Goal: Transaction & Acquisition: Purchase product/service

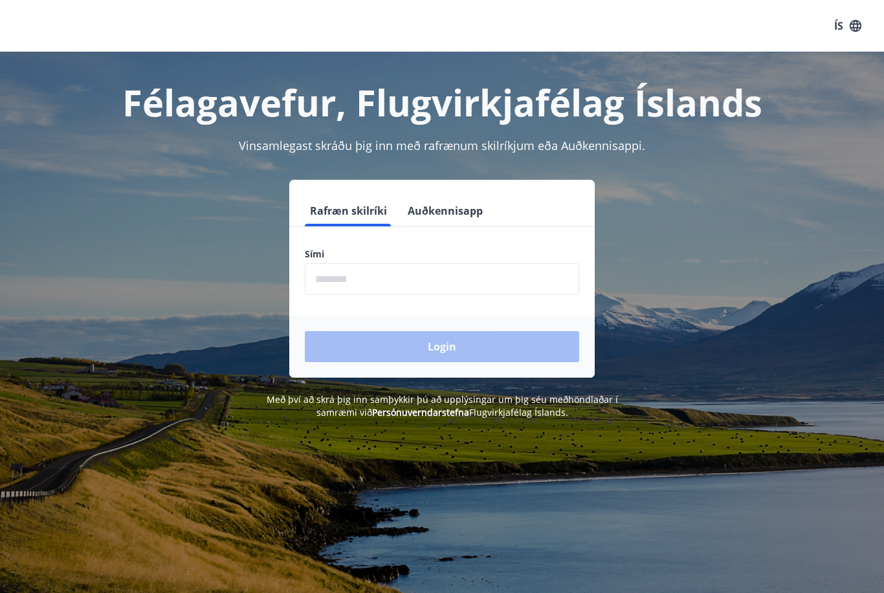
click at [480, 280] on input "phone" at bounding box center [442, 279] width 274 height 32
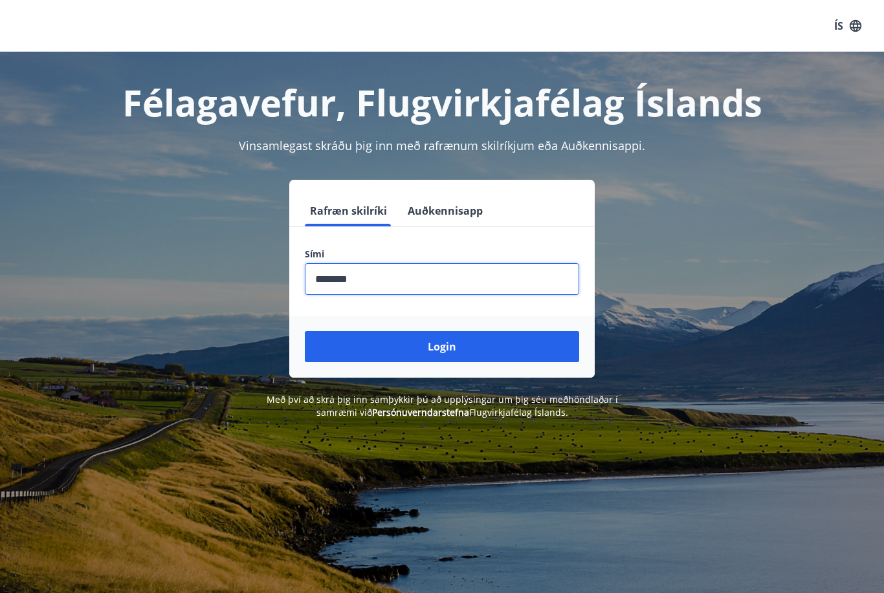
type input "********"
click at [476, 343] on button "Login" at bounding box center [442, 346] width 274 height 31
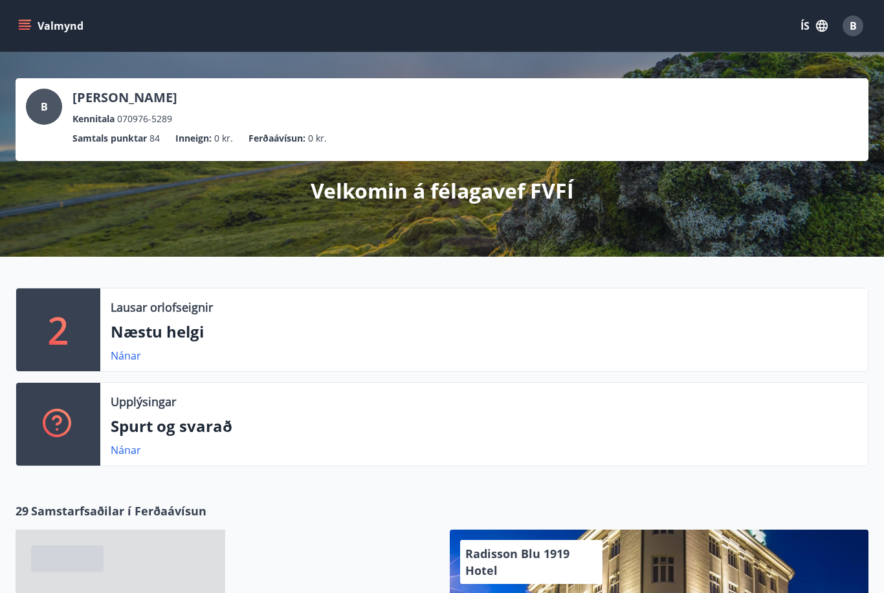
click at [126, 450] on link "Nánar" at bounding box center [126, 450] width 30 height 14
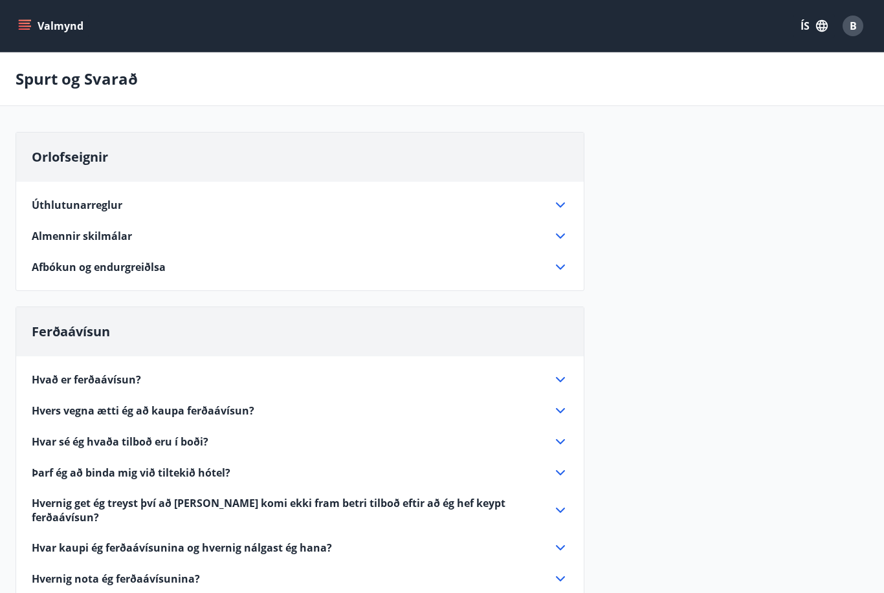
click at [562, 379] on icon at bounding box center [561, 380] width 16 height 16
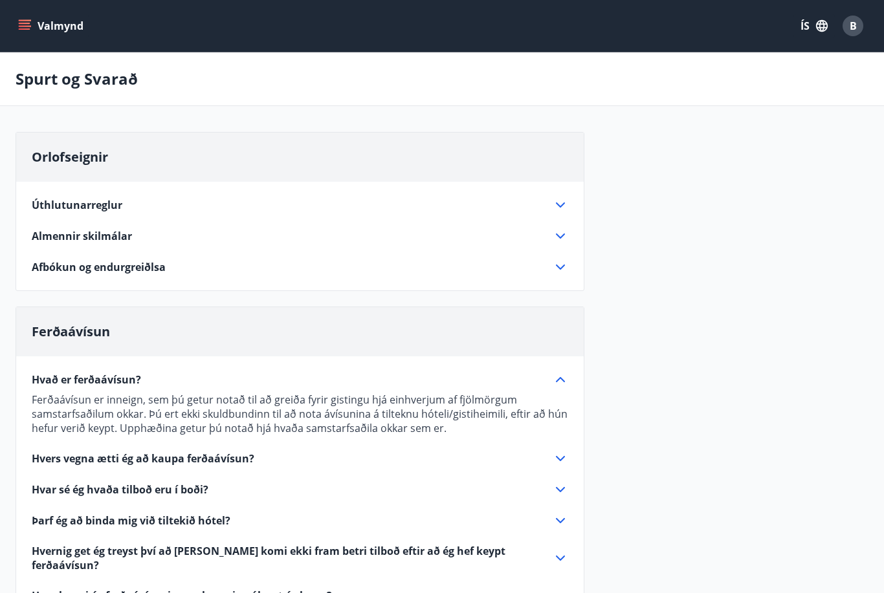
click at [564, 461] on icon at bounding box center [561, 459] width 16 height 16
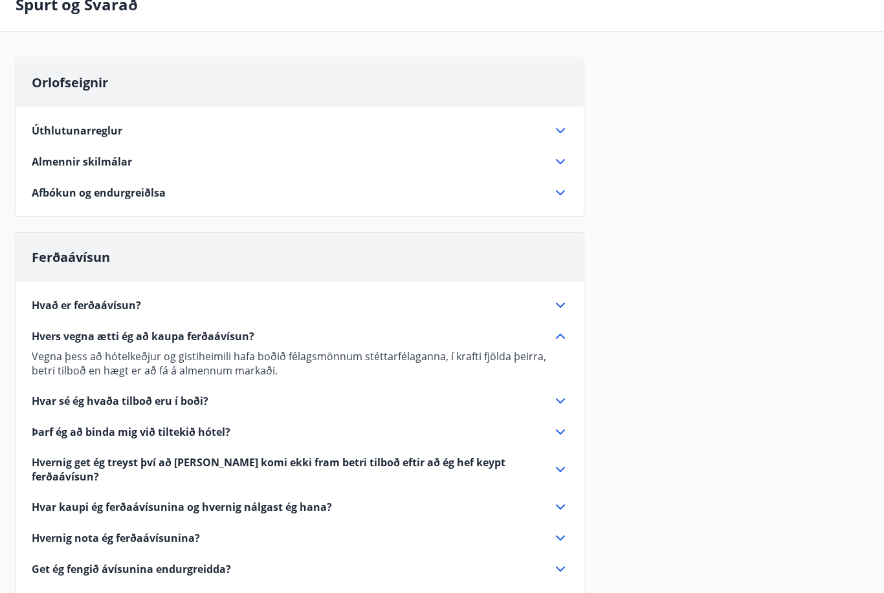
scroll to position [75, 0]
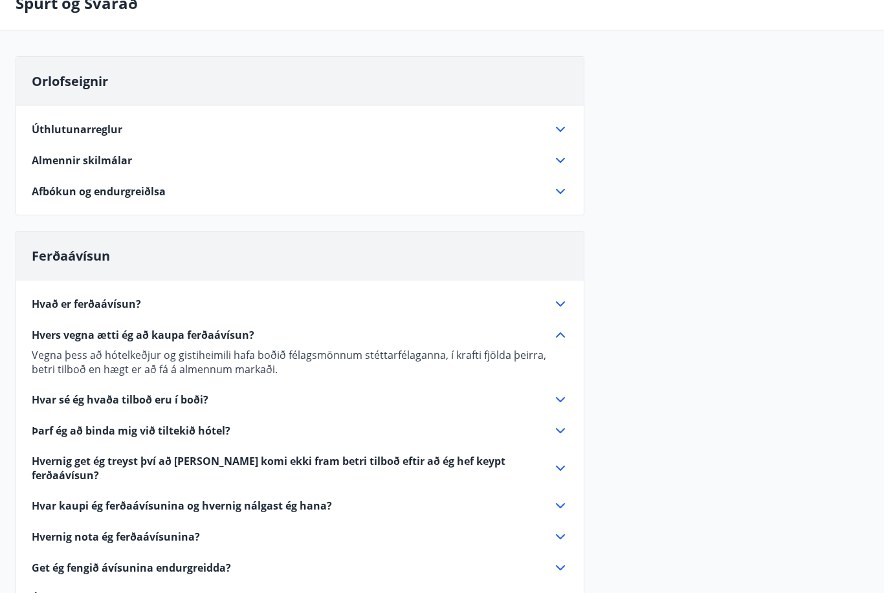
click at [562, 438] on icon at bounding box center [561, 432] width 16 height 16
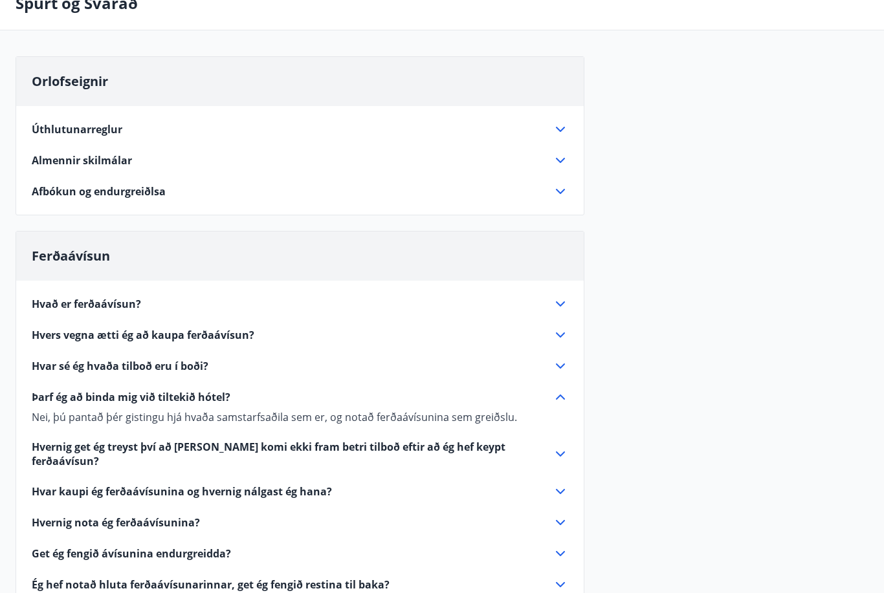
click at [565, 366] on icon at bounding box center [561, 367] width 16 height 16
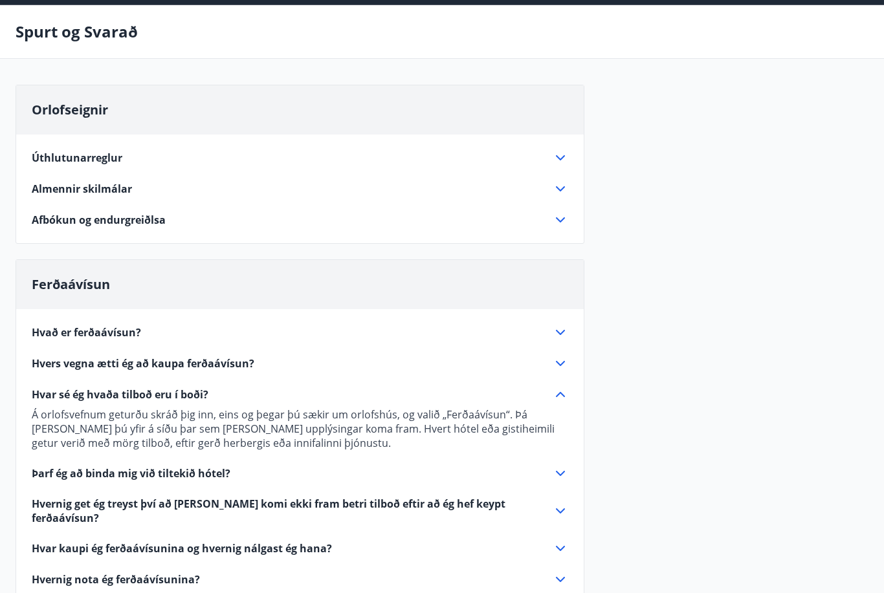
scroll to position [0, 0]
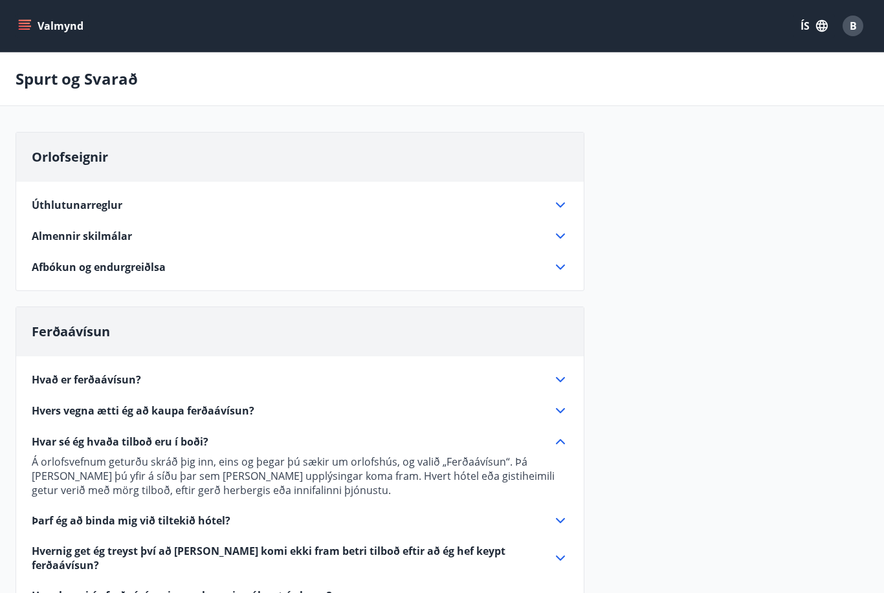
click at [26, 24] on icon "menu" at bounding box center [25, 23] width 12 height 1
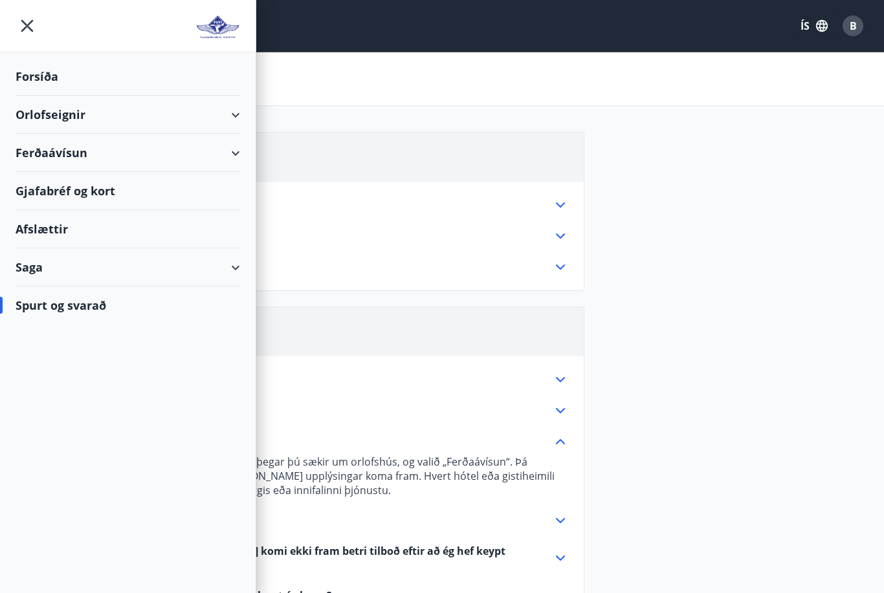
click at [244, 116] on div "Orlofseignir" at bounding box center [128, 115] width 256 height 38
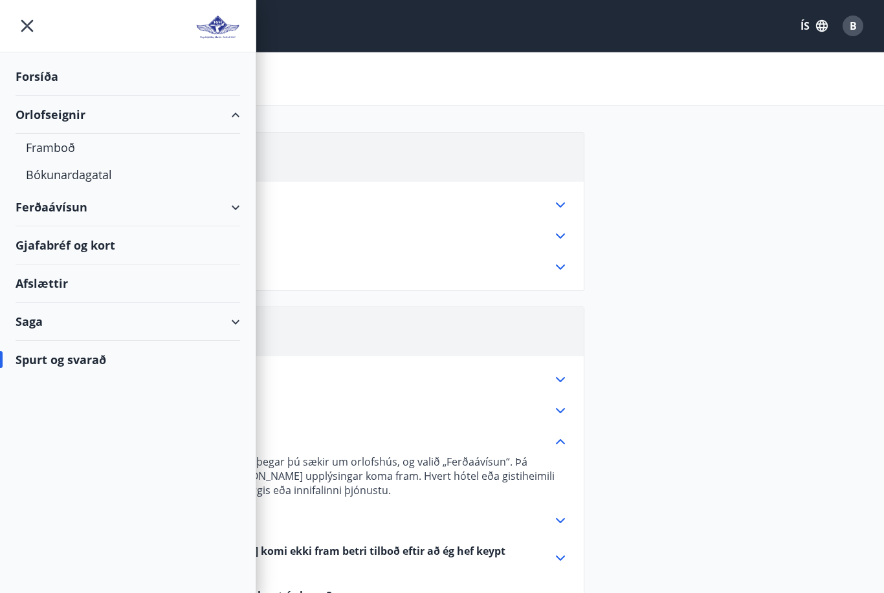
click at [238, 213] on div "Ferðaávísun" at bounding box center [128, 207] width 225 height 38
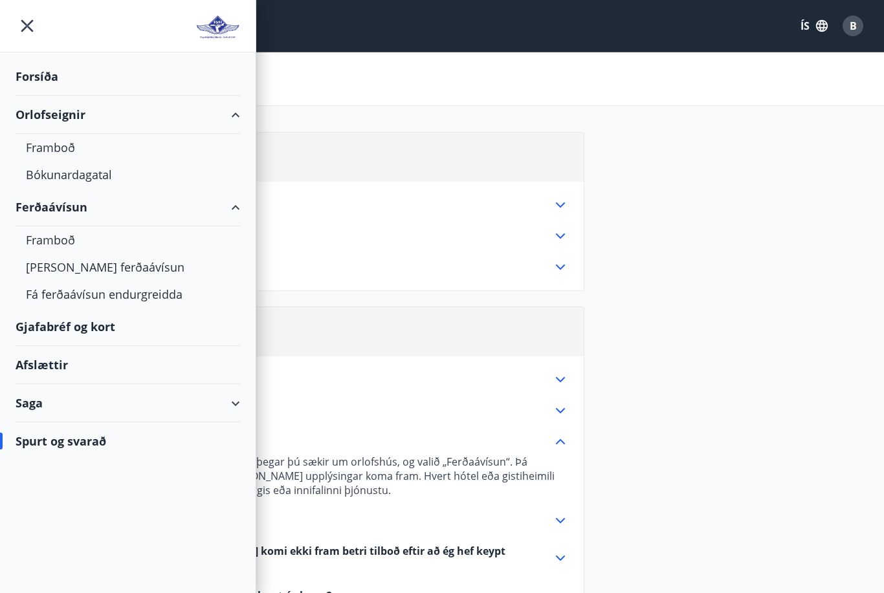
click at [61, 243] on div "Framboð" at bounding box center [128, 240] width 204 height 27
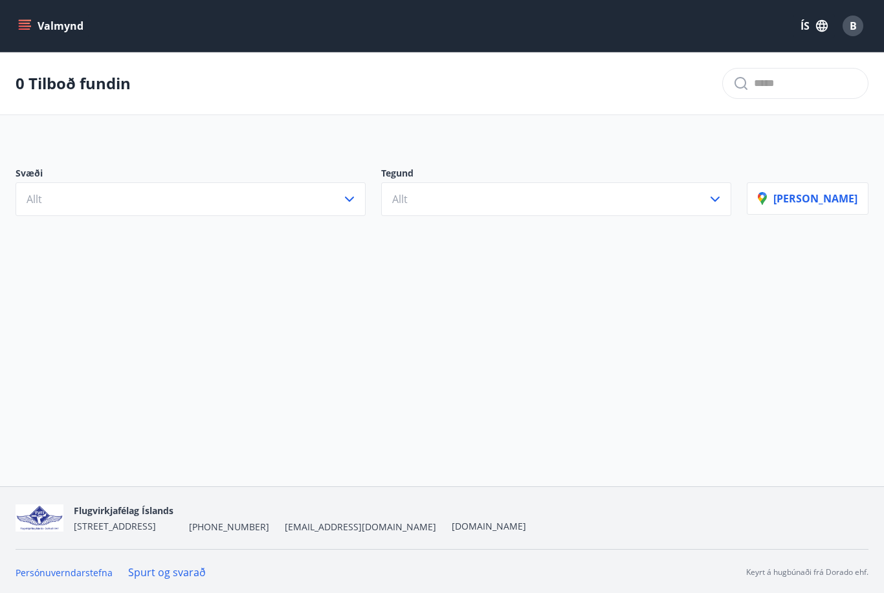
click at [357, 200] on icon "button" at bounding box center [350, 200] width 16 height 16
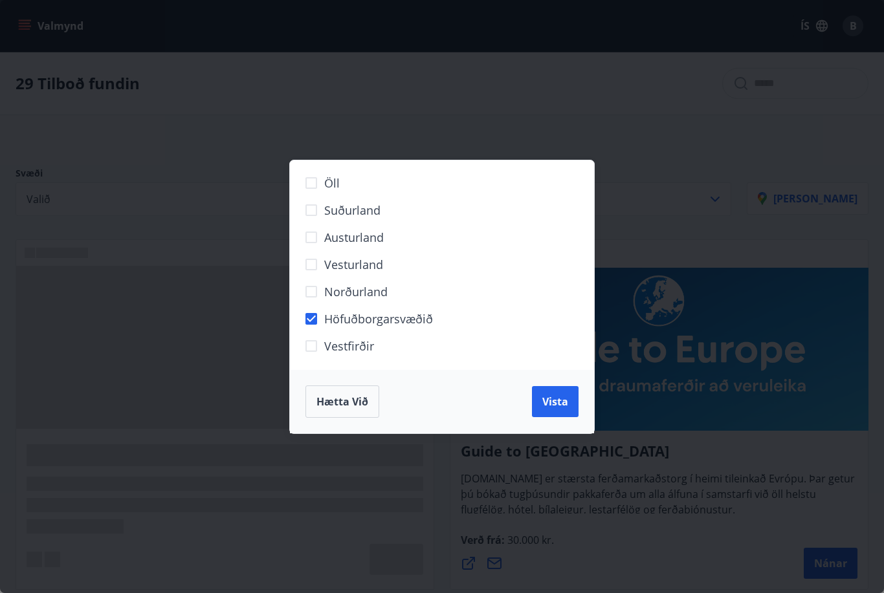
click at [561, 408] on span "Vista" at bounding box center [555, 402] width 26 height 14
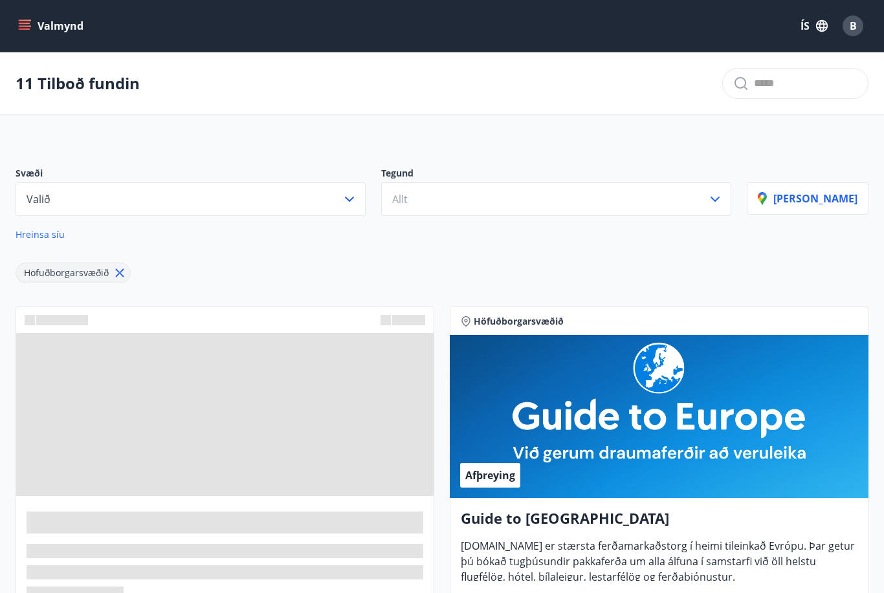
click at [723, 206] on icon "button" at bounding box center [715, 200] width 16 height 16
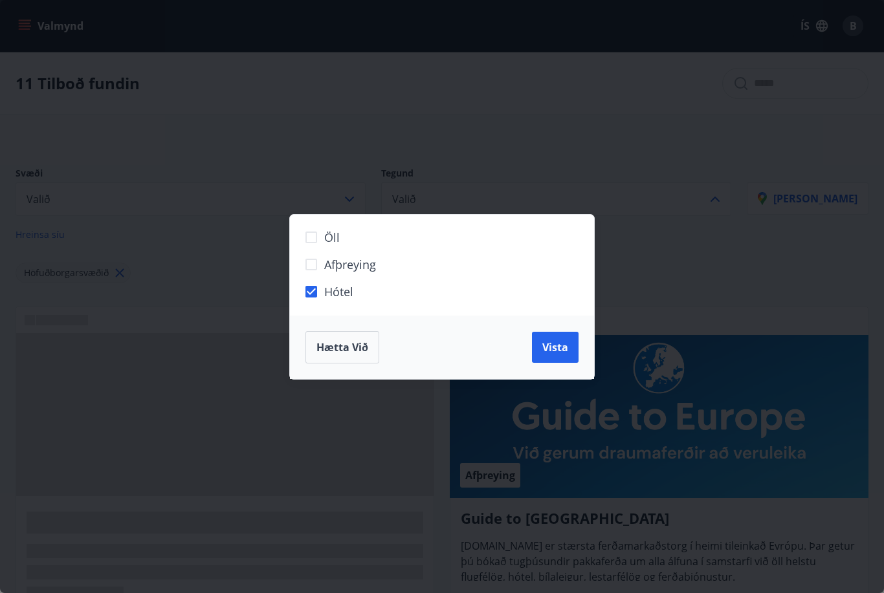
click at [558, 351] on span "Vista" at bounding box center [555, 347] width 26 height 14
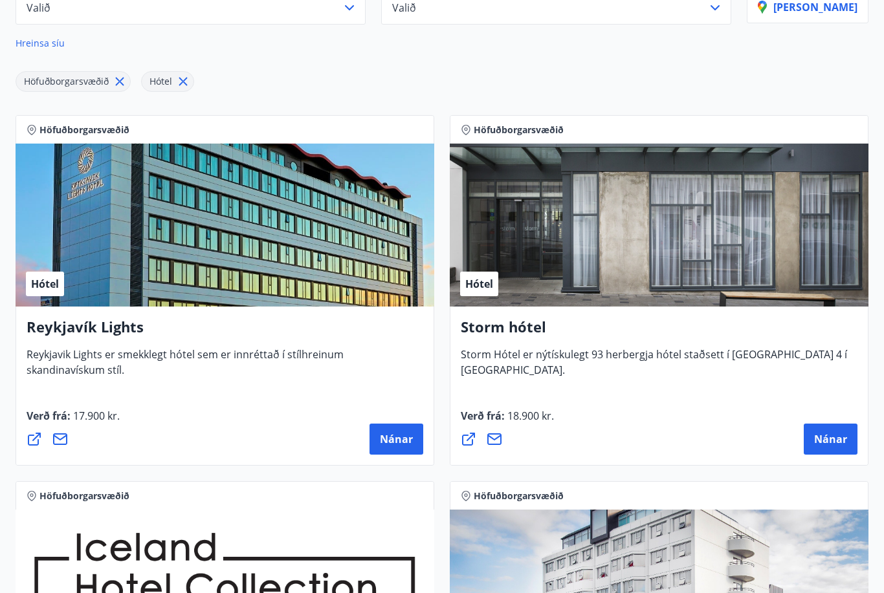
scroll to position [192, 0]
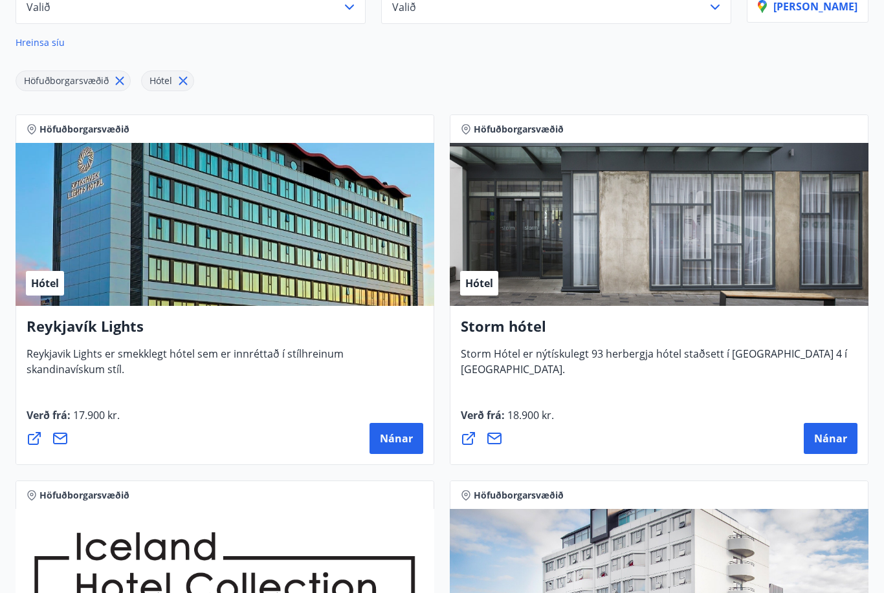
click at [830, 437] on span "Nánar" at bounding box center [830, 439] width 33 height 14
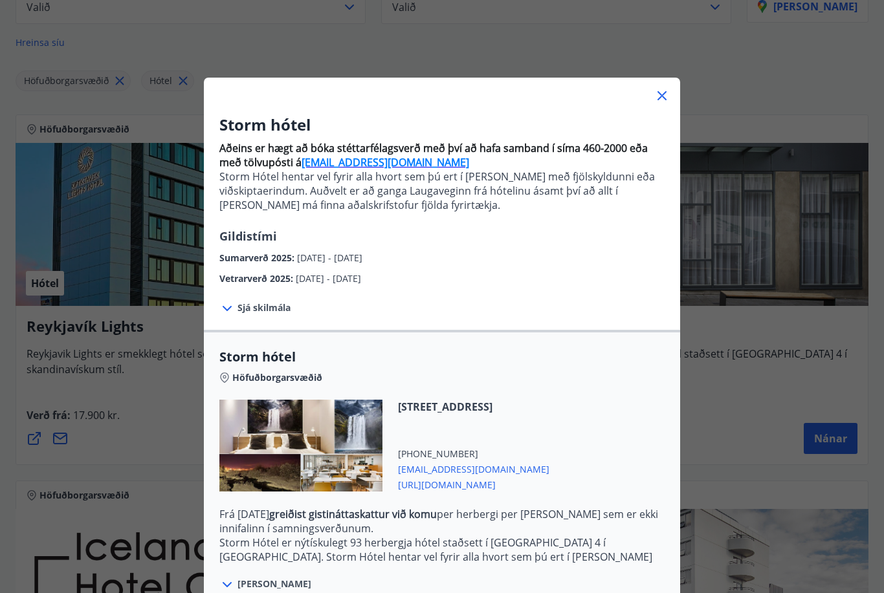
click at [239, 306] on span "Sjá skilmála" at bounding box center [264, 308] width 53 height 13
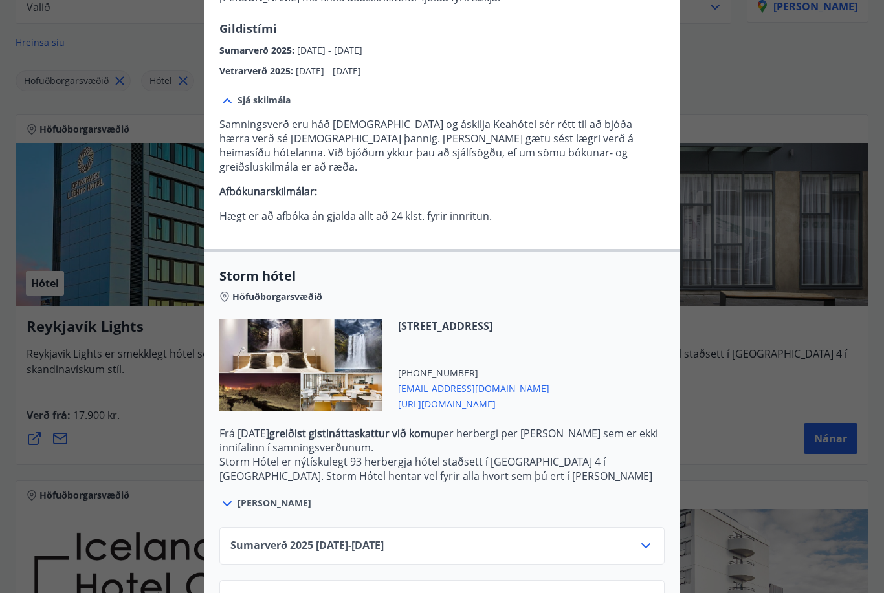
scroll to position [206, 0]
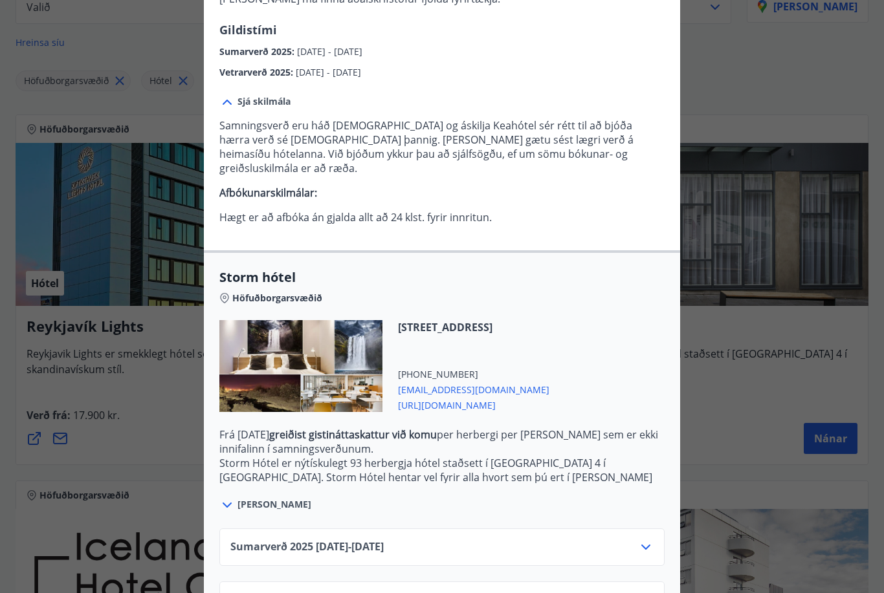
click at [233, 507] on icon at bounding box center [227, 506] width 16 height 16
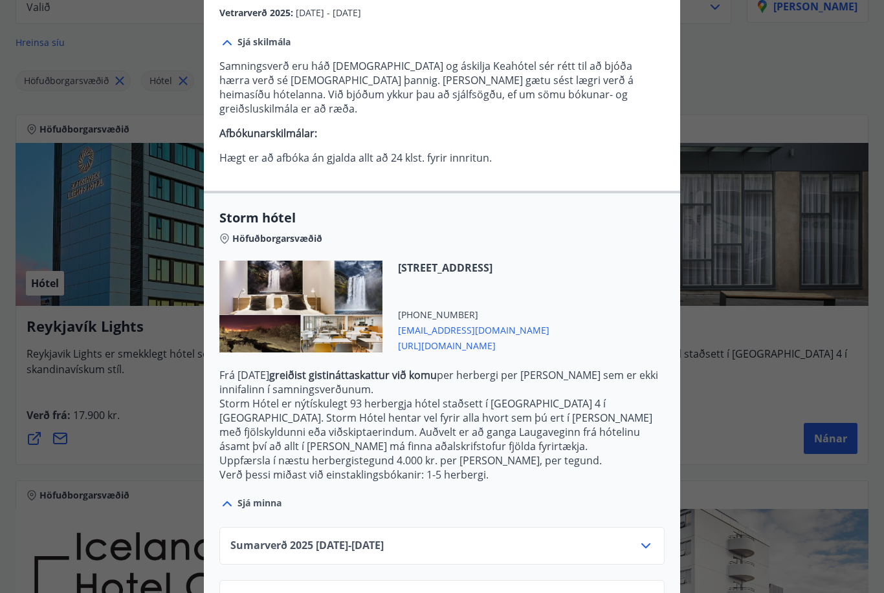
scroll to position [265, 0]
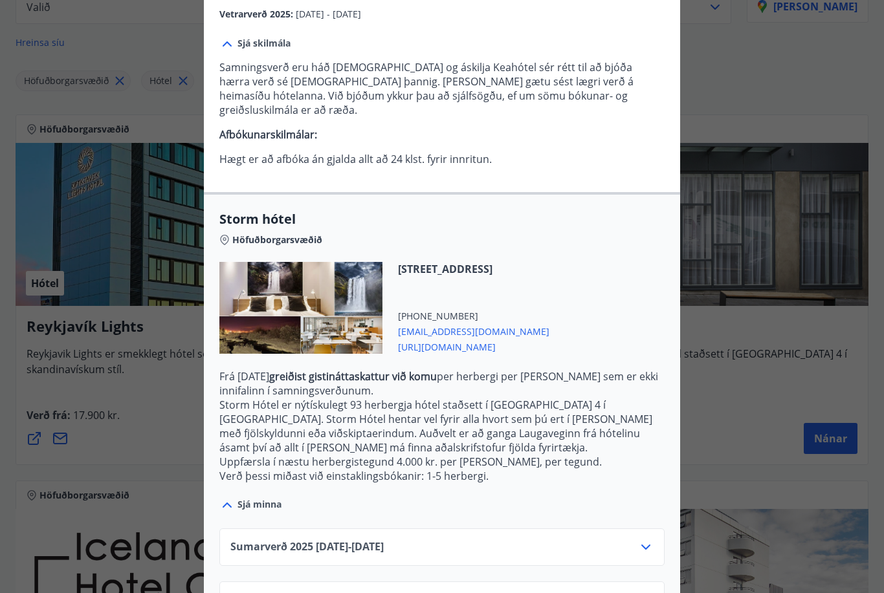
click at [649, 593] on icon at bounding box center [646, 601] width 16 height 16
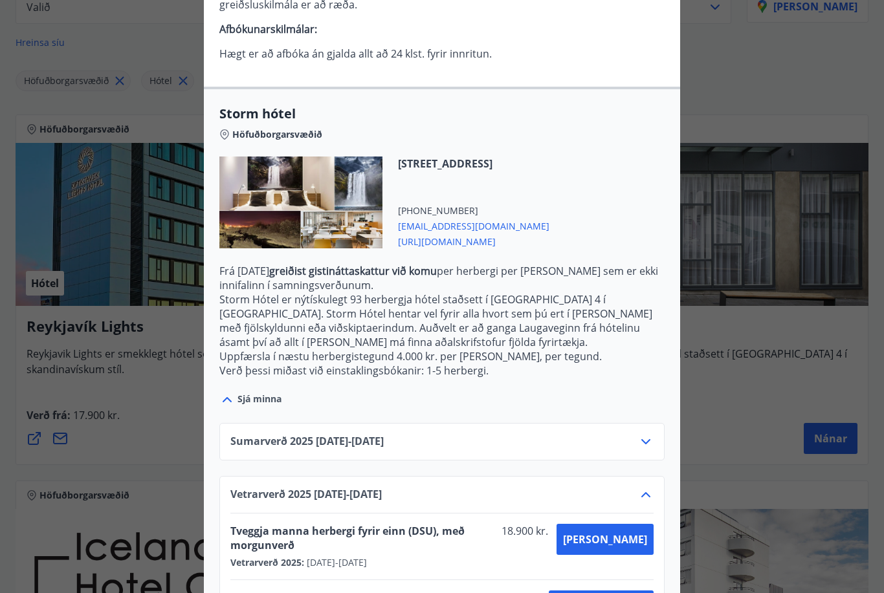
scroll to position [370, 0]
click at [649, 443] on icon at bounding box center [646, 443] width 16 height 16
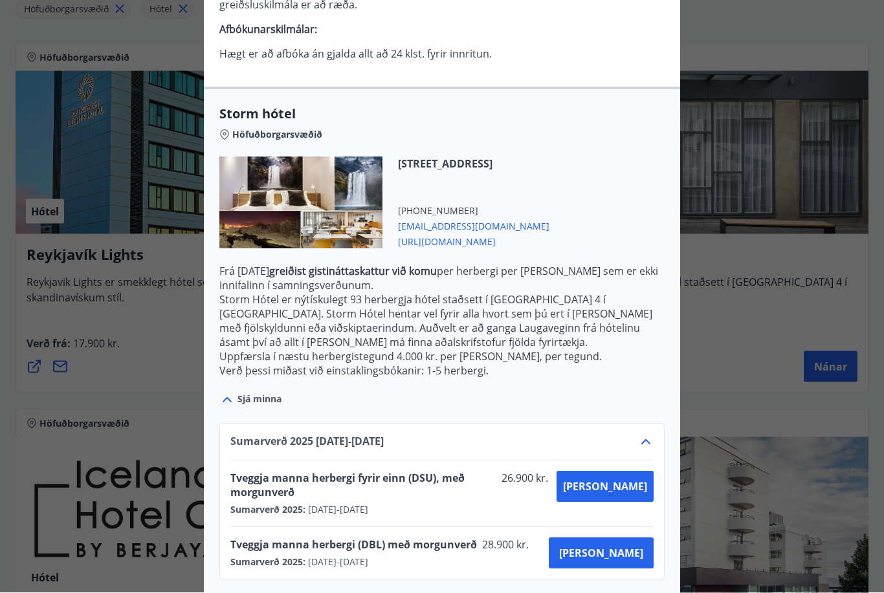
scroll to position [265, 0]
click at [647, 444] on icon at bounding box center [646, 443] width 16 height 16
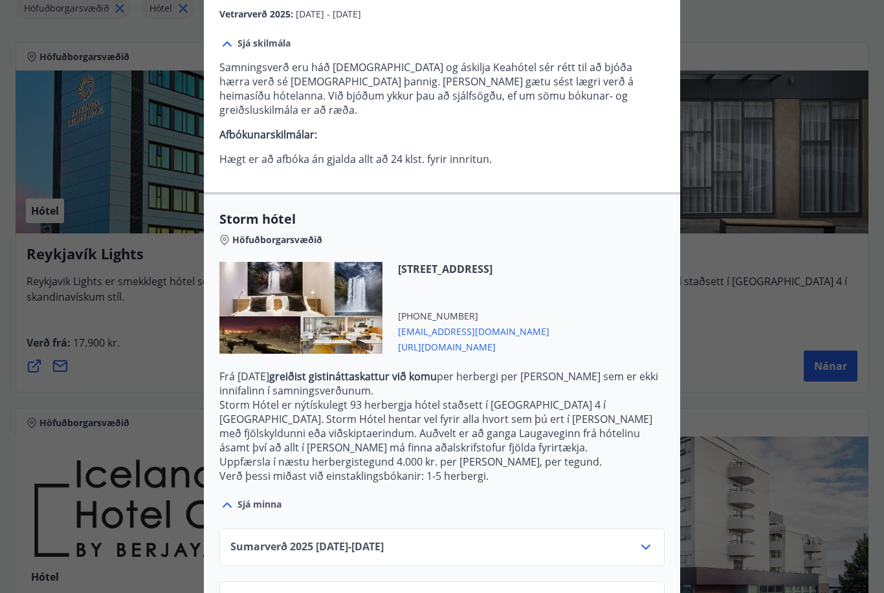
click at [649, 593] on icon at bounding box center [646, 601] width 16 height 16
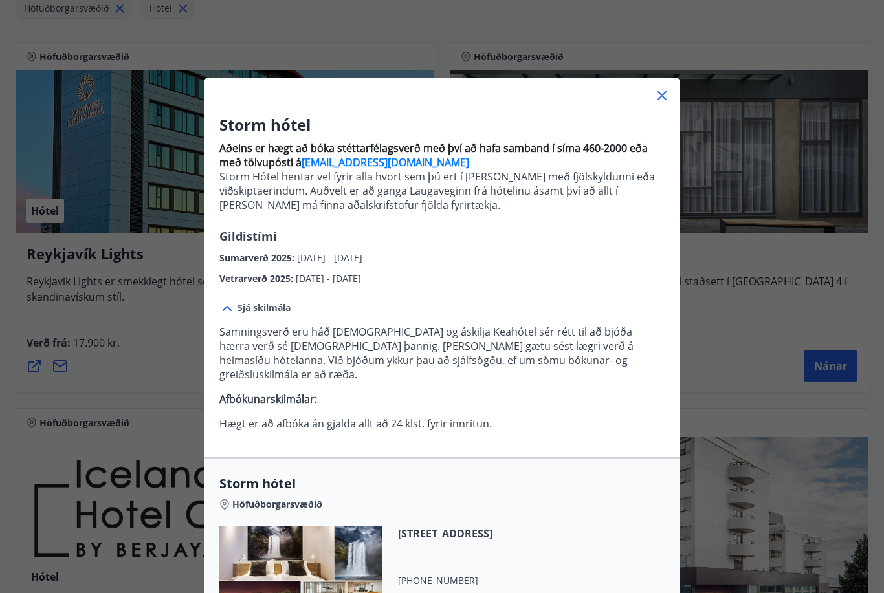
scroll to position [0, 0]
click at [669, 101] on icon at bounding box center [662, 96] width 16 height 16
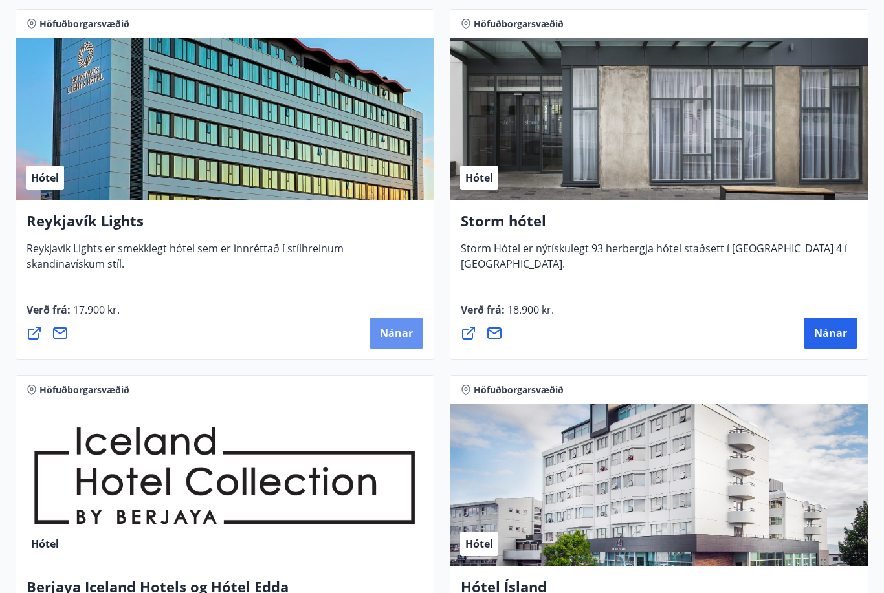
scroll to position [298, 0]
click at [388, 338] on span "Nánar" at bounding box center [396, 333] width 33 height 14
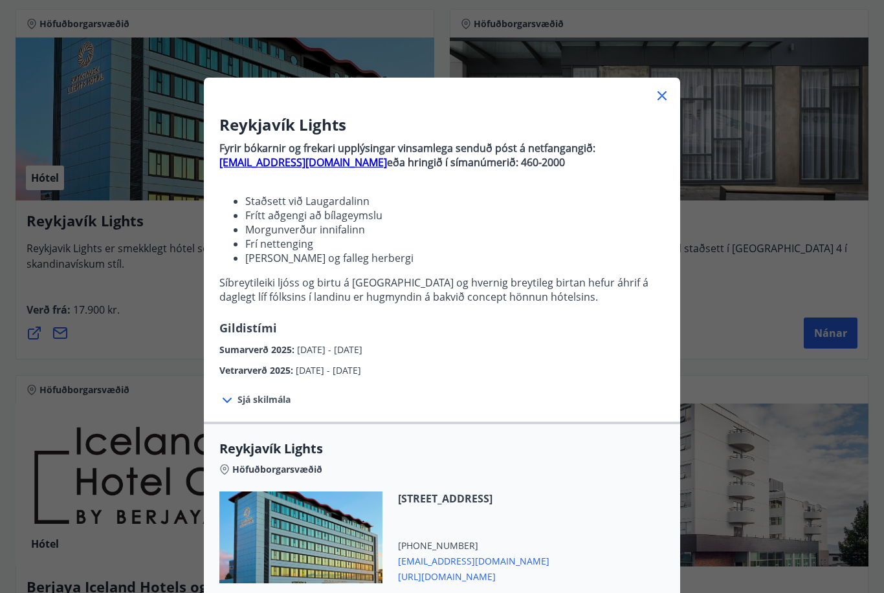
scroll to position [0, 0]
click at [676, 94] on div at bounding box center [442, 91] width 476 height 26
click at [656, 96] on icon at bounding box center [662, 96] width 16 height 16
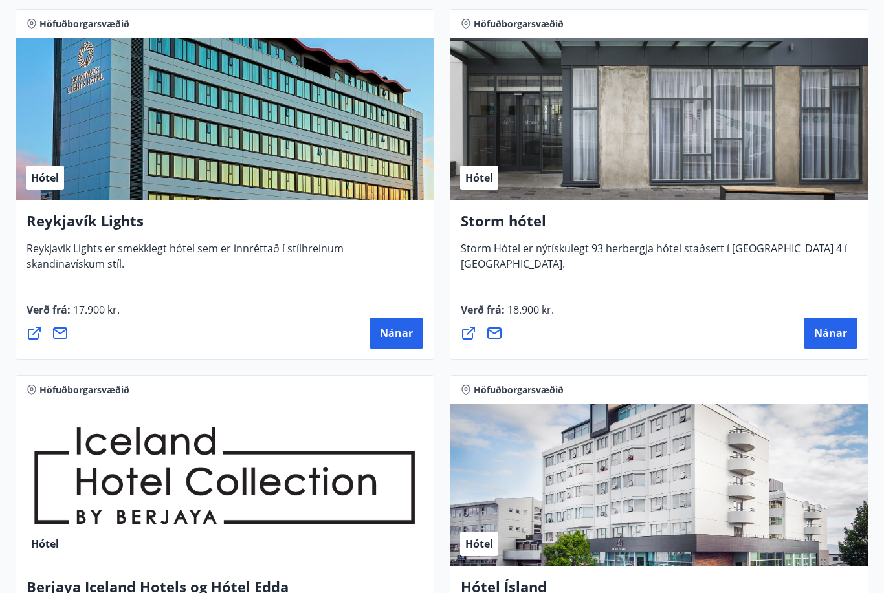
click at [841, 332] on span "Nánar" at bounding box center [830, 333] width 33 height 14
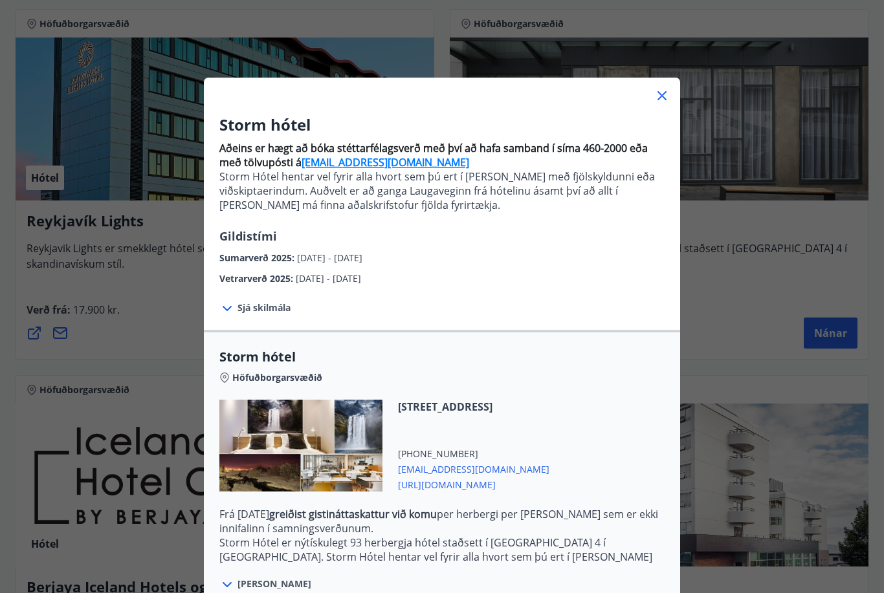
click at [236, 303] on div at bounding box center [228, 308] width 18 height 17
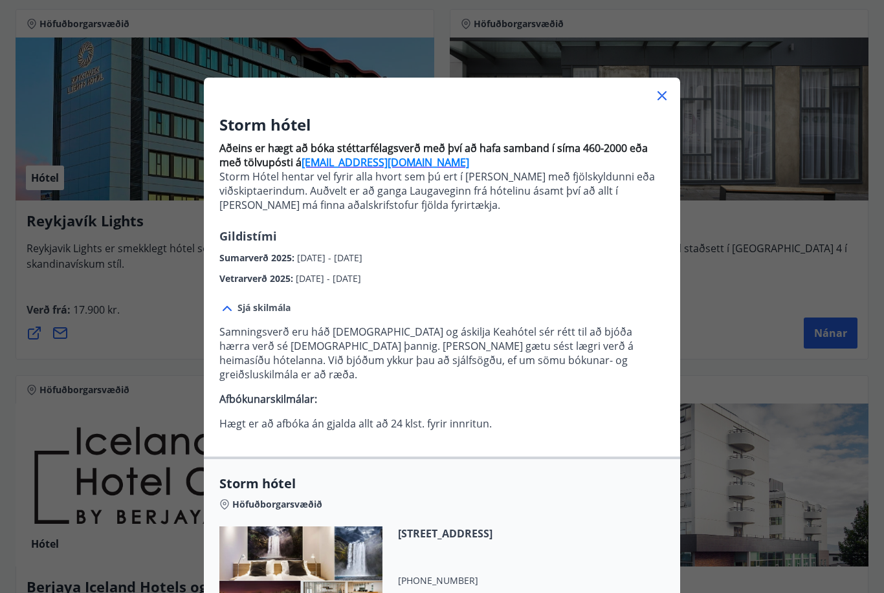
click at [676, 94] on div at bounding box center [442, 91] width 476 height 26
click at [665, 96] on icon at bounding box center [662, 96] width 16 height 16
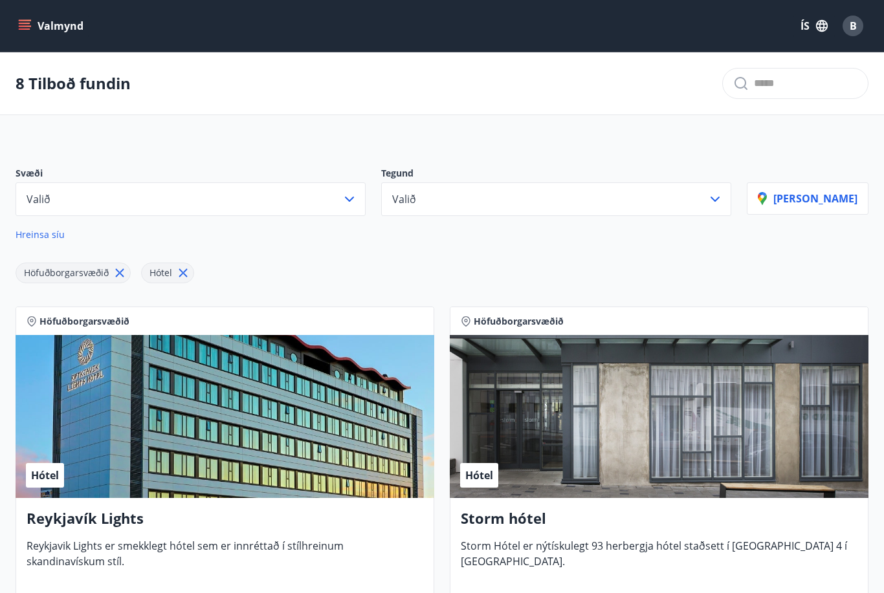
click at [24, 19] on icon "menu" at bounding box center [24, 25] width 13 height 13
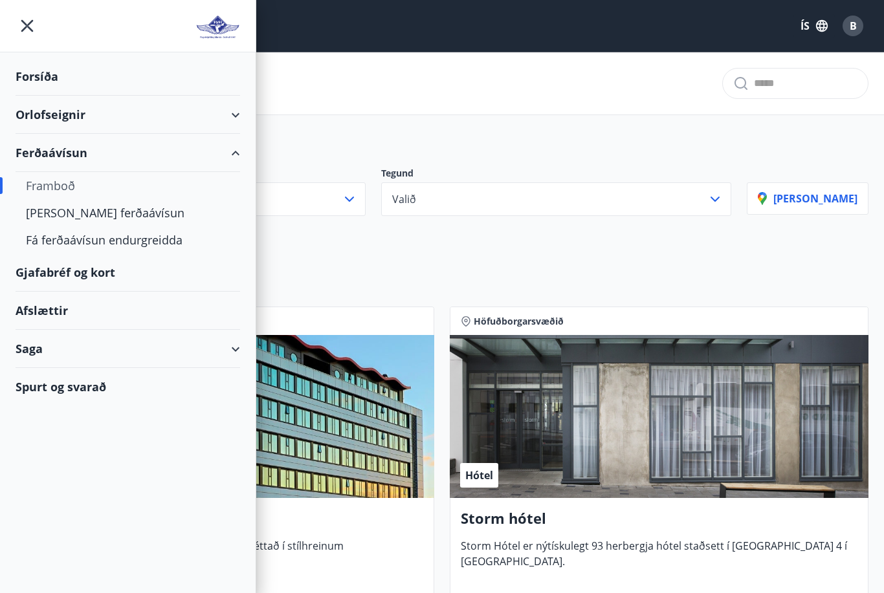
click at [112, 222] on div "Kaupa ferðaávísun" at bounding box center [128, 212] width 204 height 27
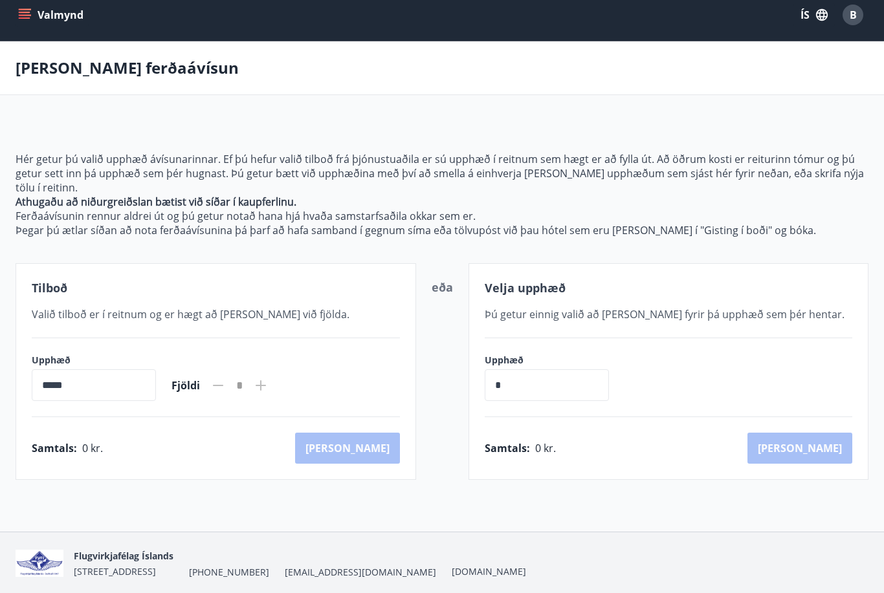
scroll to position [17, 0]
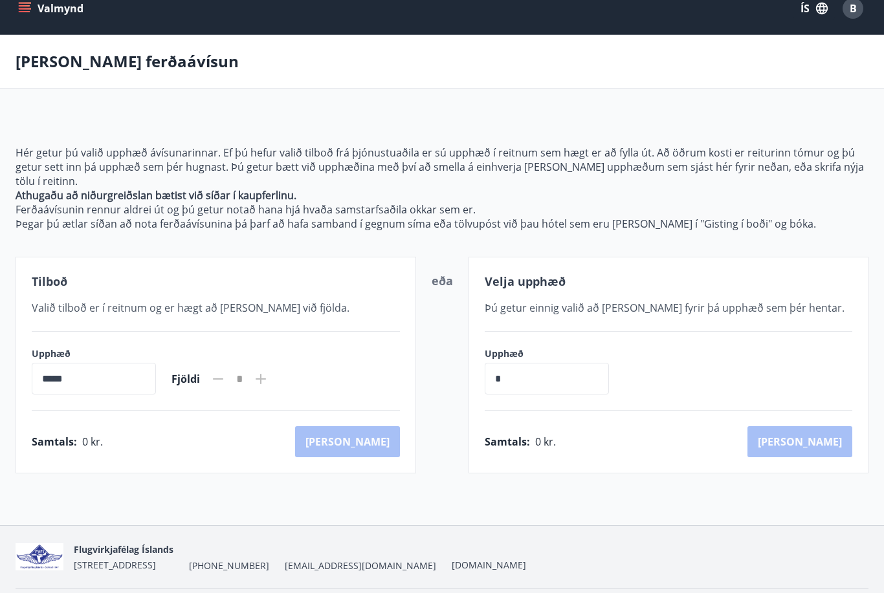
click at [126, 376] on input "*****" at bounding box center [94, 379] width 124 height 32
click at [116, 384] on input "*****" at bounding box center [94, 379] width 124 height 32
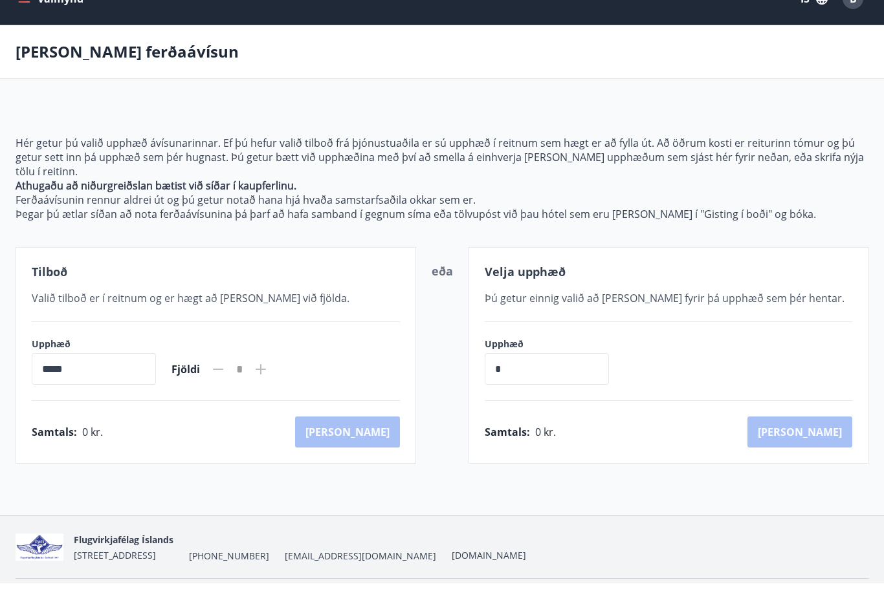
scroll to position [0, 0]
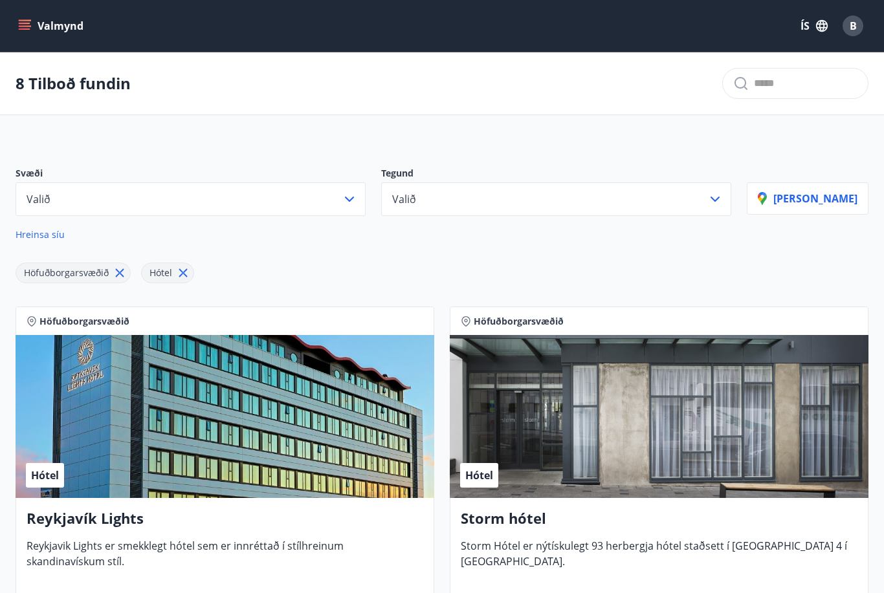
click at [28, 25] on icon "menu" at bounding box center [24, 25] width 13 height 13
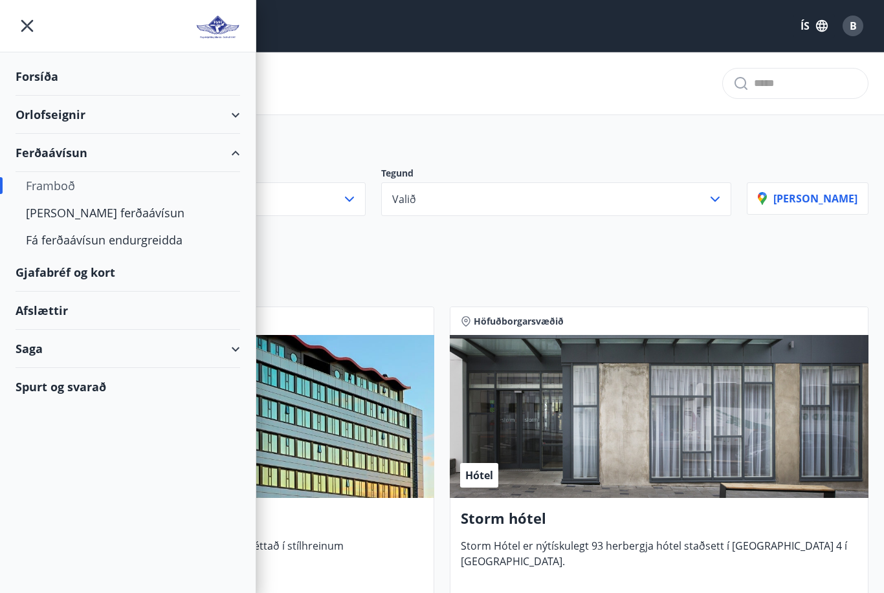
click at [60, 153] on div "Ferðaávísun" at bounding box center [128, 153] width 225 height 38
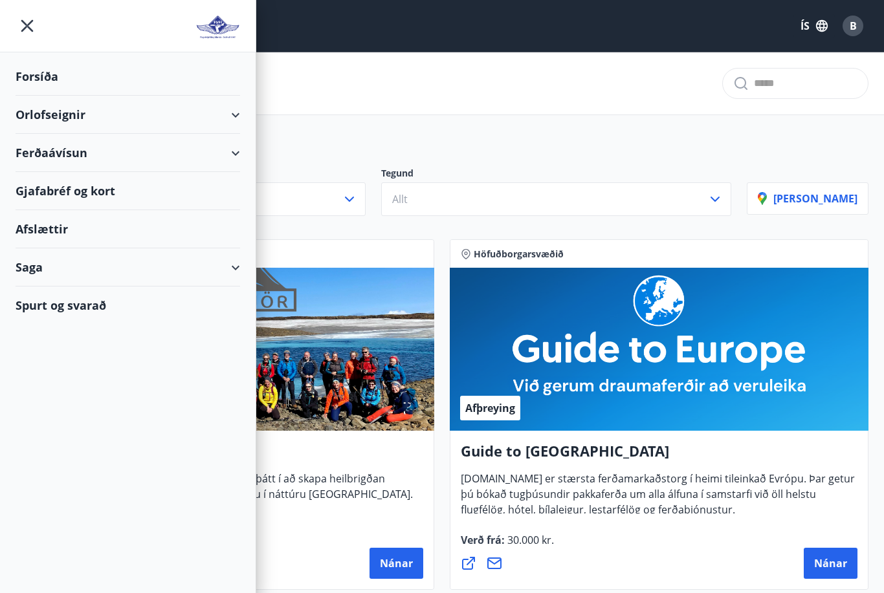
click at [52, 154] on div "Ferðaávísun" at bounding box center [128, 153] width 225 height 38
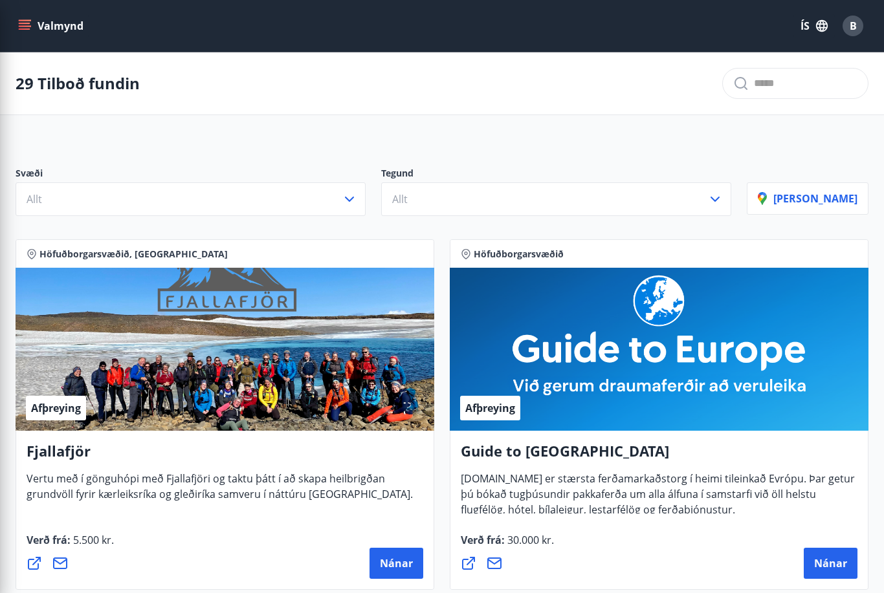
click at [696, 115] on div "29 Tilboð fundin" at bounding box center [442, 83] width 884 height 63
click at [65, 23] on button "Valmynd" at bounding box center [52, 25] width 73 height 23
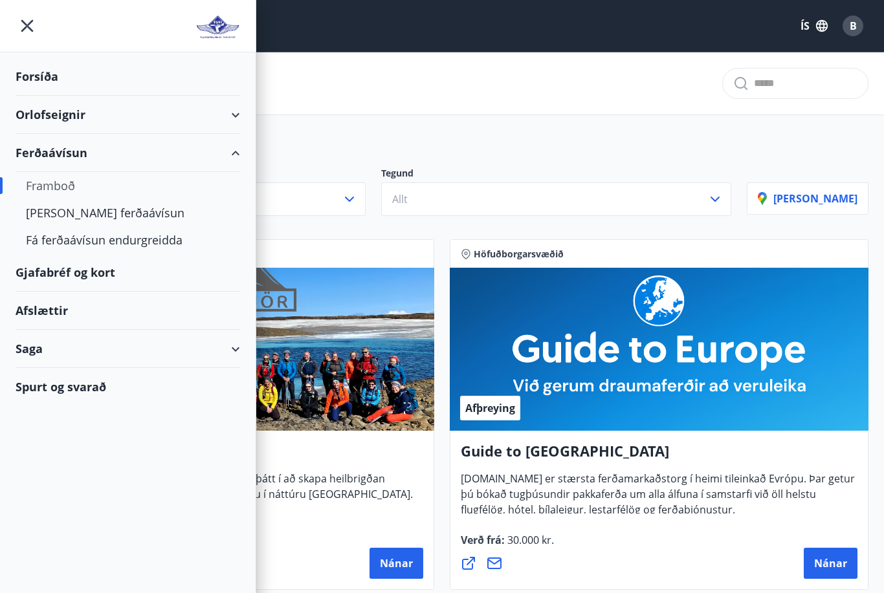
click at [55, 80] on div "Forsíða" at bounding box center [128, 77] width 225 height 38
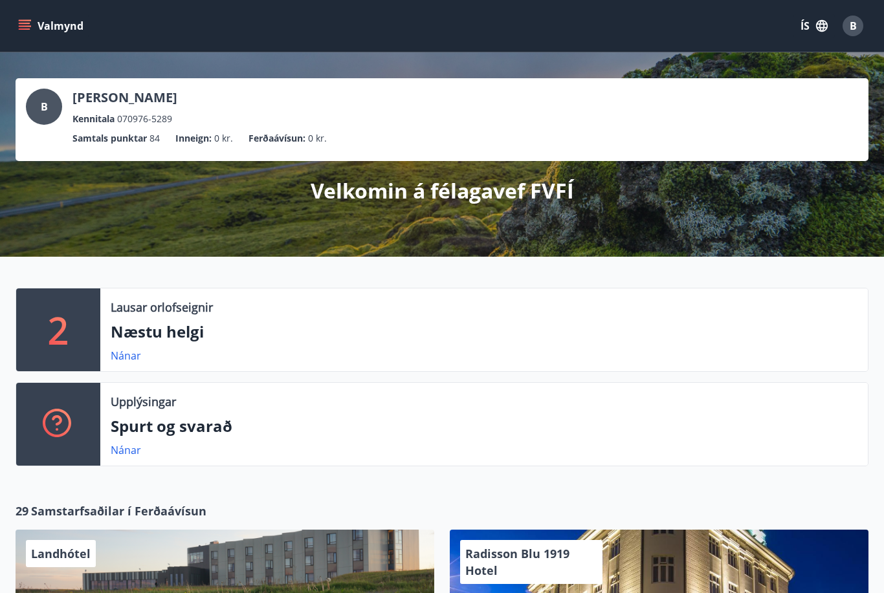
click at [127, 455] on link "Nánar" at bounding box center [126, 450] width 30 height 14
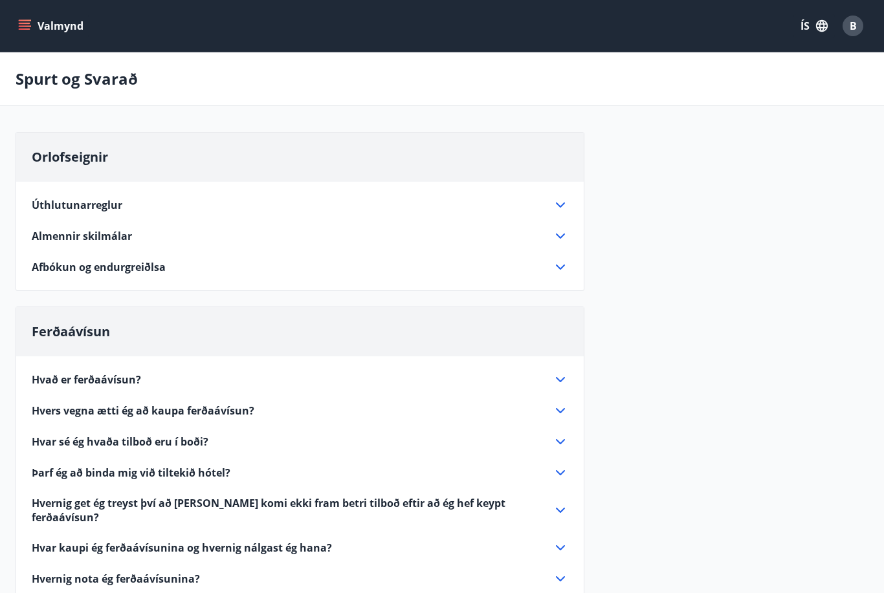
click at [559, 384] on icon at bounding box center [561, 380] width 16 height 16
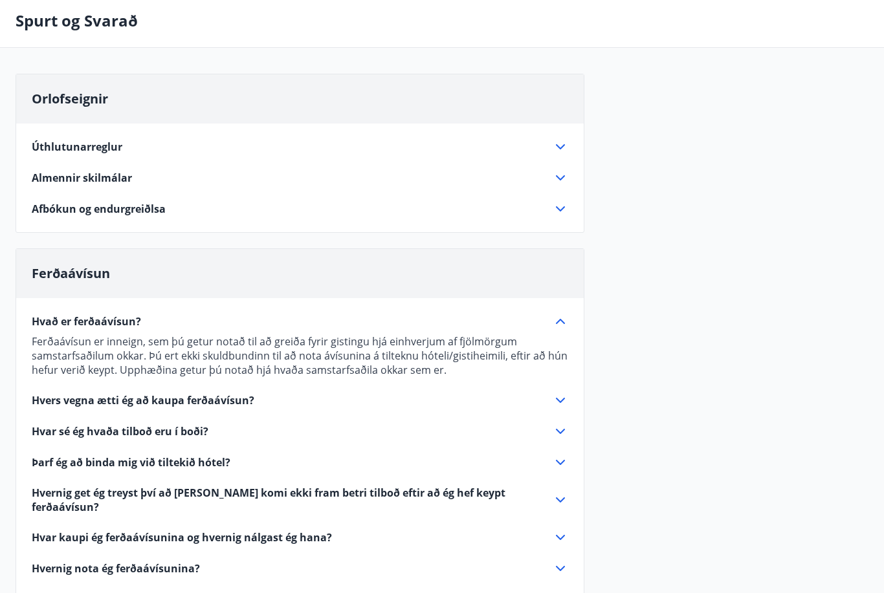
scroll to position [60, 0]
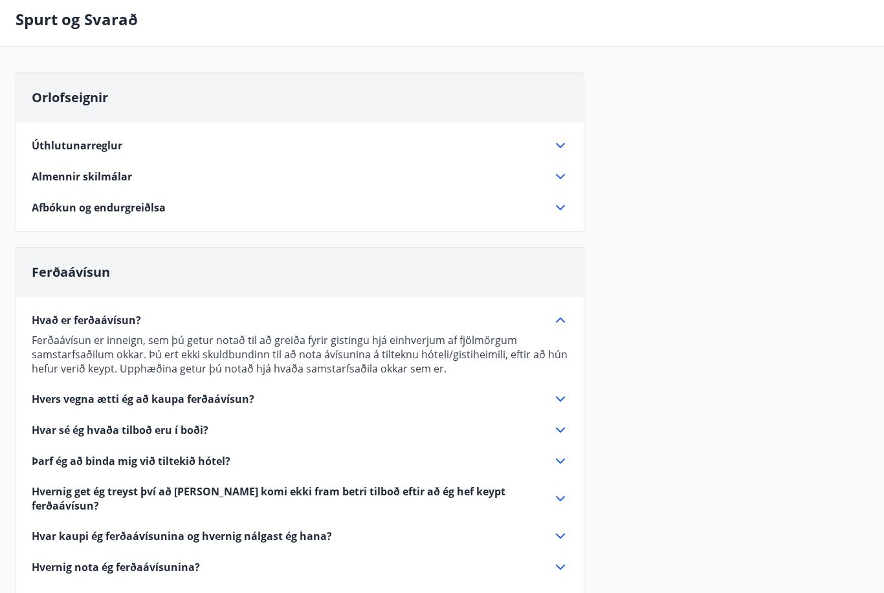
click at [559, 401] on icon at bounding box center [561, 400] width 16 height 16
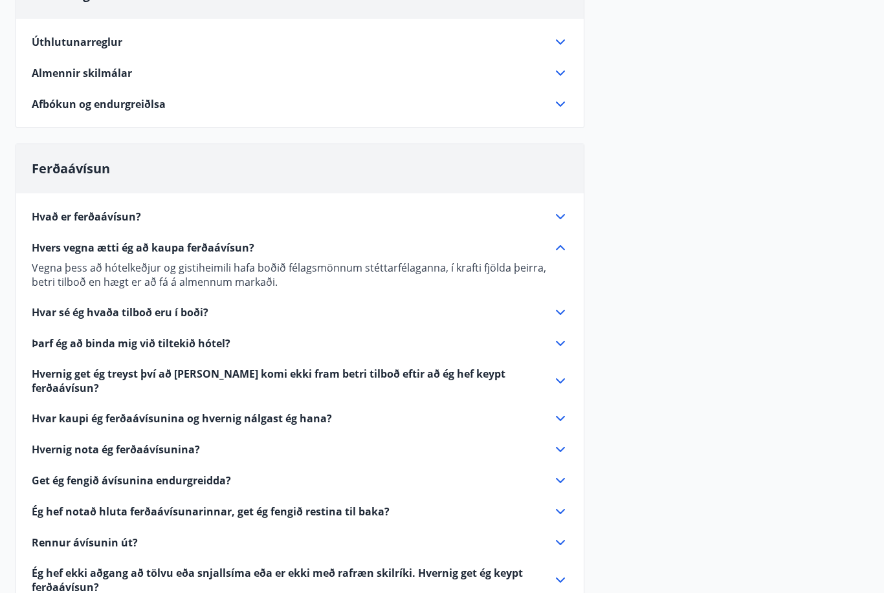
scroll to position [166, 0]
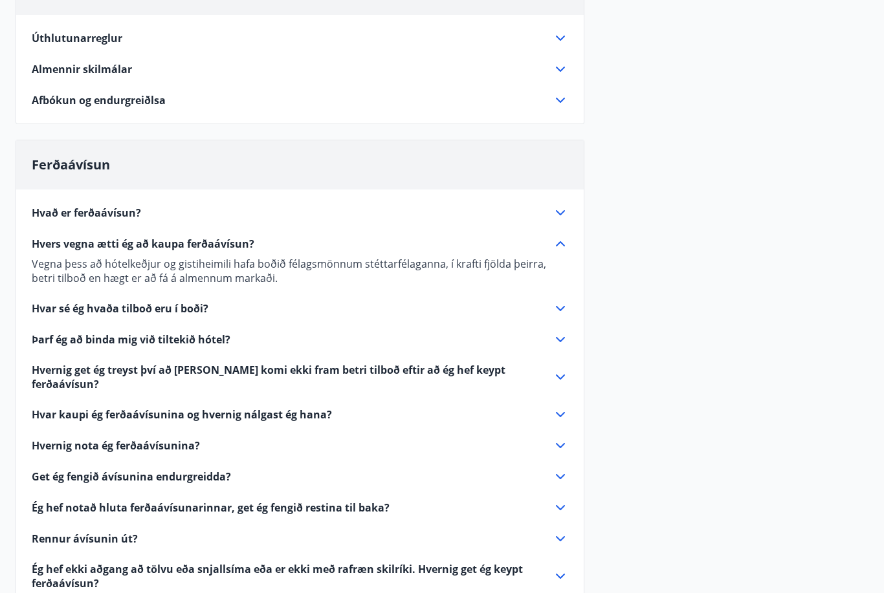
click at [560, 408] on icon at bounding box center [561, 416] width 16 height 16
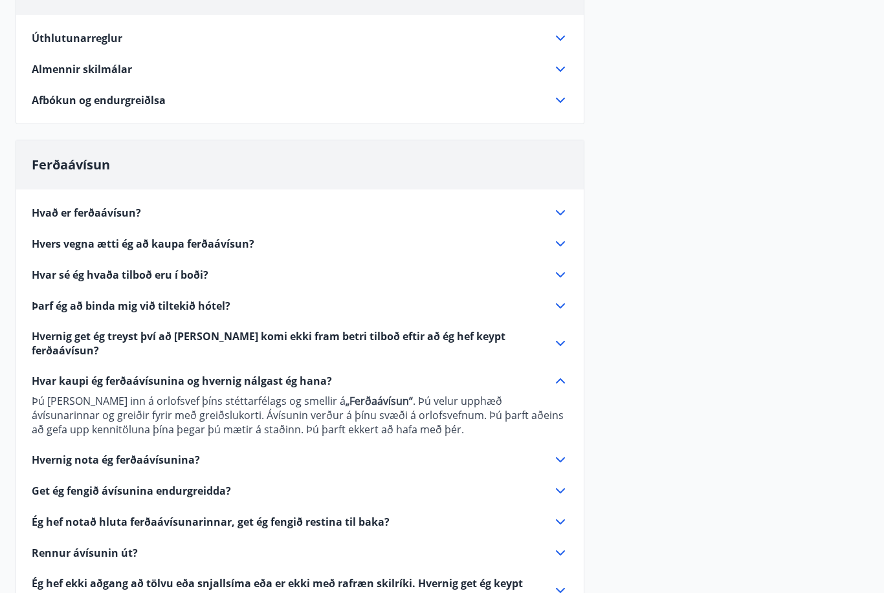
click at [558, 458] on icon at bounding box center [560, 460] width 9 height 5
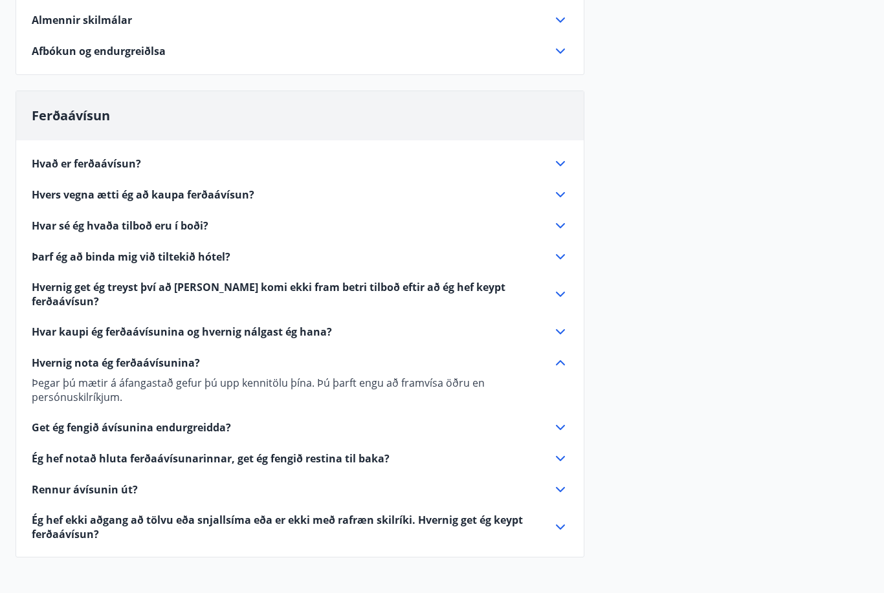
click at [563, 520] on icon at bounding box center [561, 528] width 16 height 16
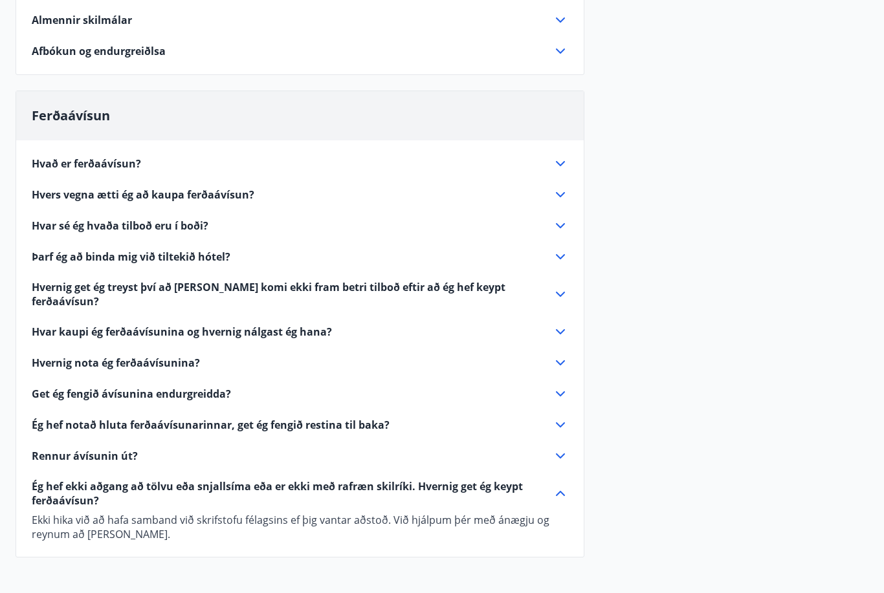
click at [547, 449] on div "Rennur ávísunin út?" at bounding box center [292, 456] width 521 height 14
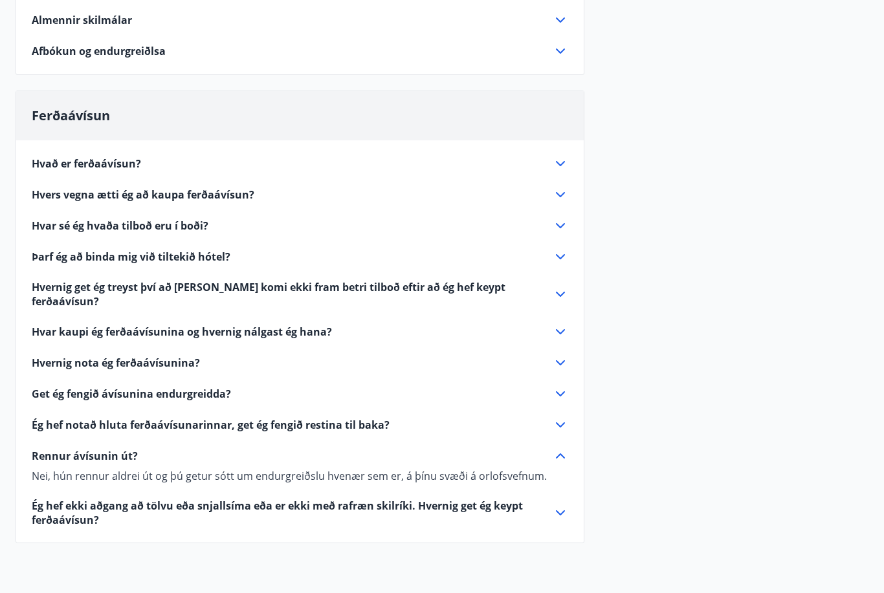
click at [562, 355] on icon at bounding box center [561, 363] width 16 height 16
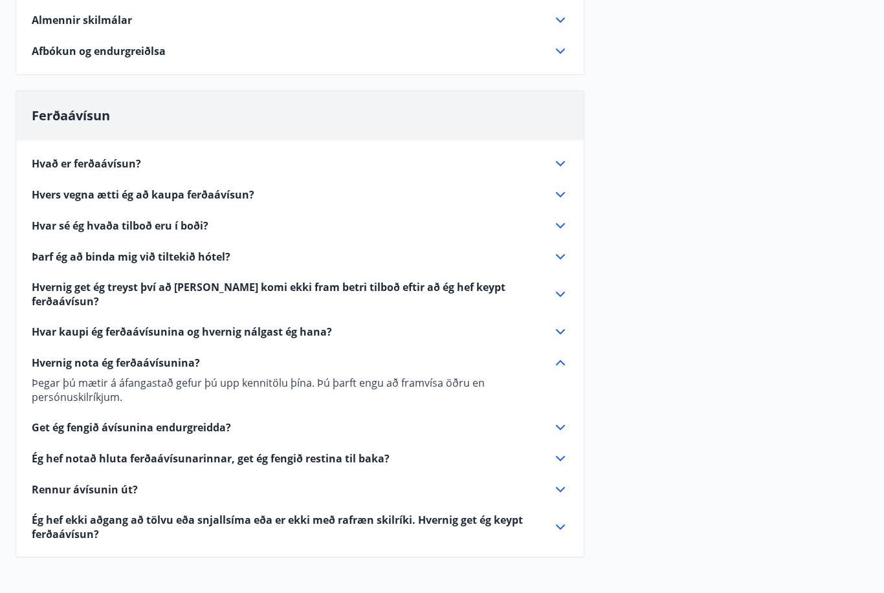
scroll to position [302, 0]
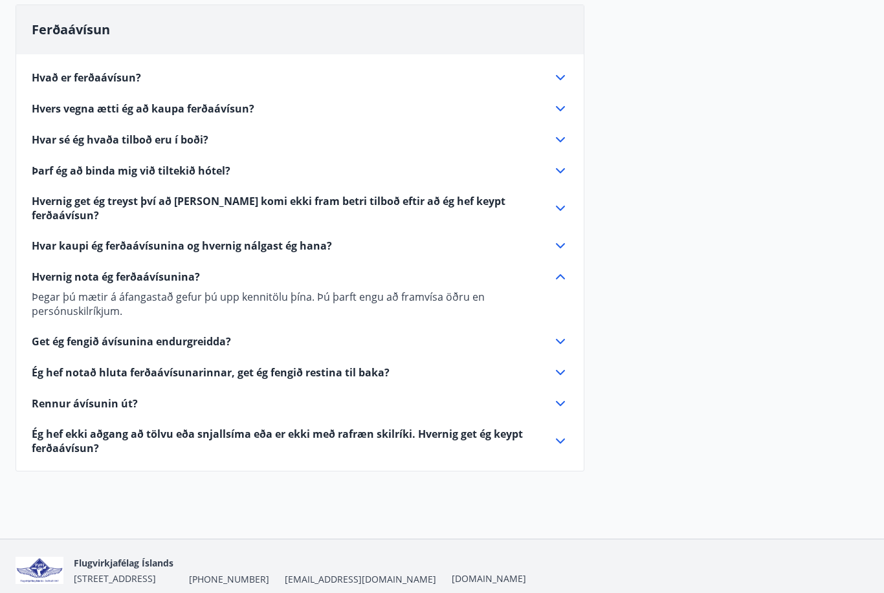
click at [555, 144] on icon at bounding box center [561, 140] width 16 height 16
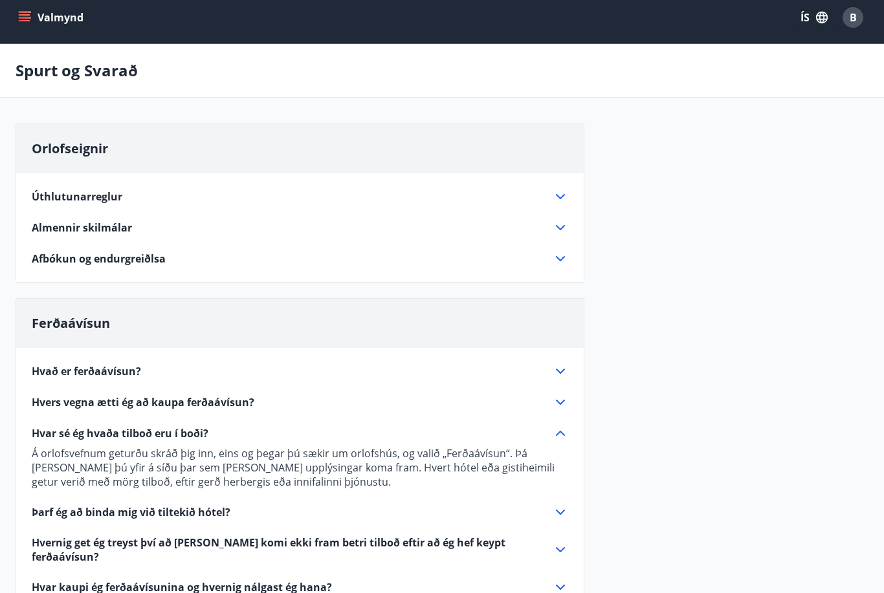
scroll to position [0, 0]
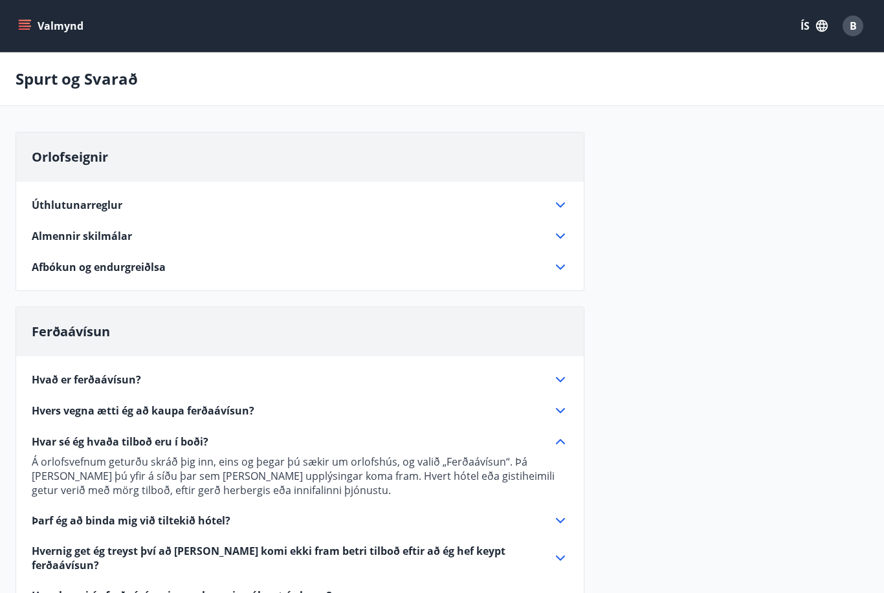
click at [566, 232] on icon at bounding box center [561, 236] width 16 height 16
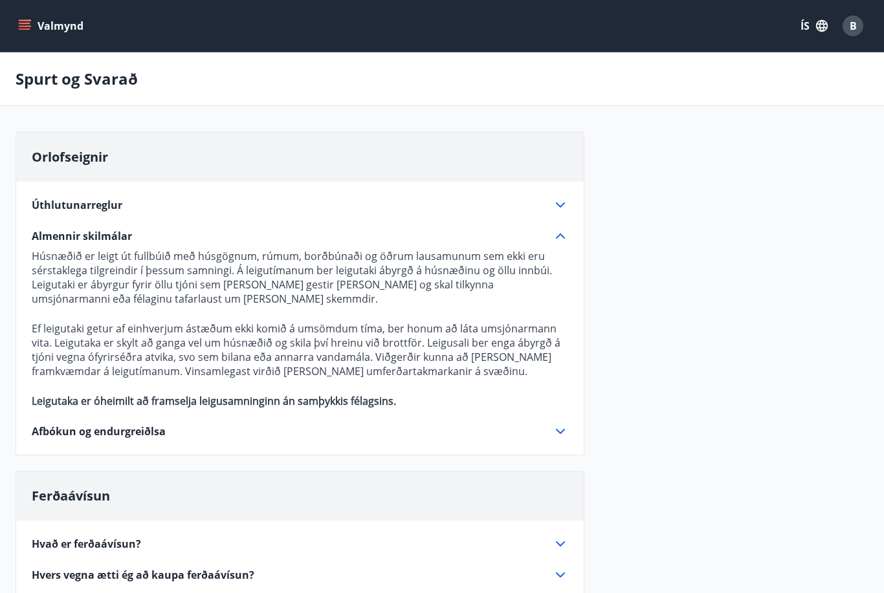
click at [562, 432] on icon at bounding box center [560, 431] width 9 height 5
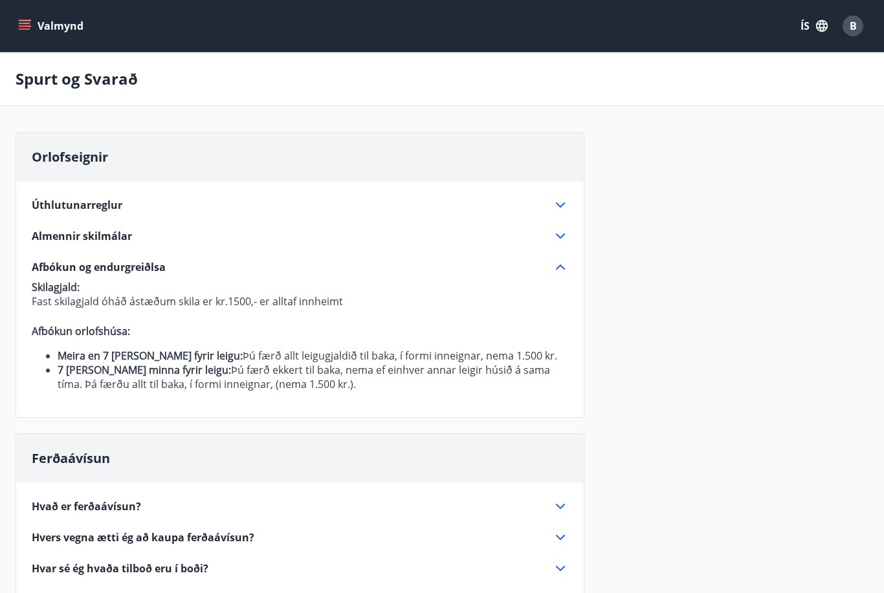
click at [564, 209] on icon at bounding box center [561, 205] width 16 height 16
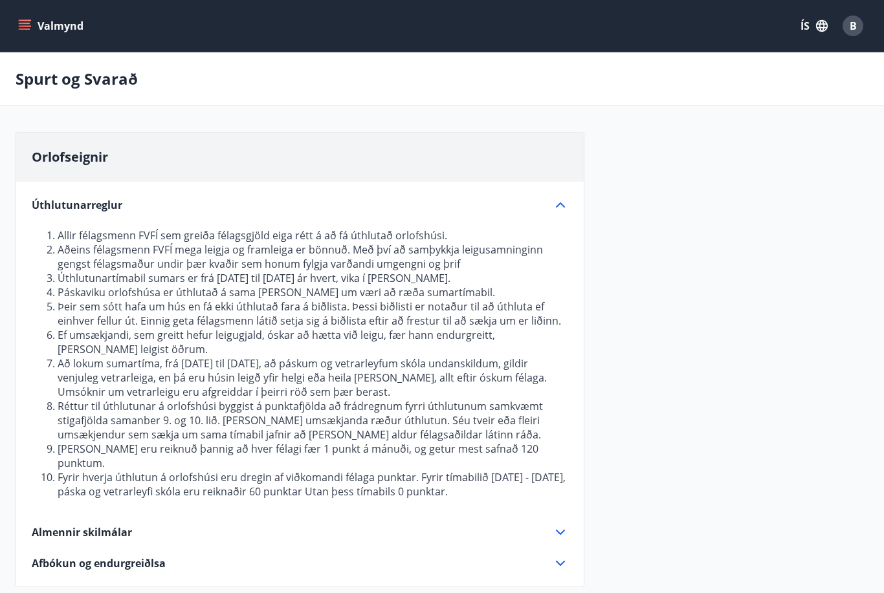
click at [30, 27] on icon "menu" at bounding box center [24, 25] width 13 height 13
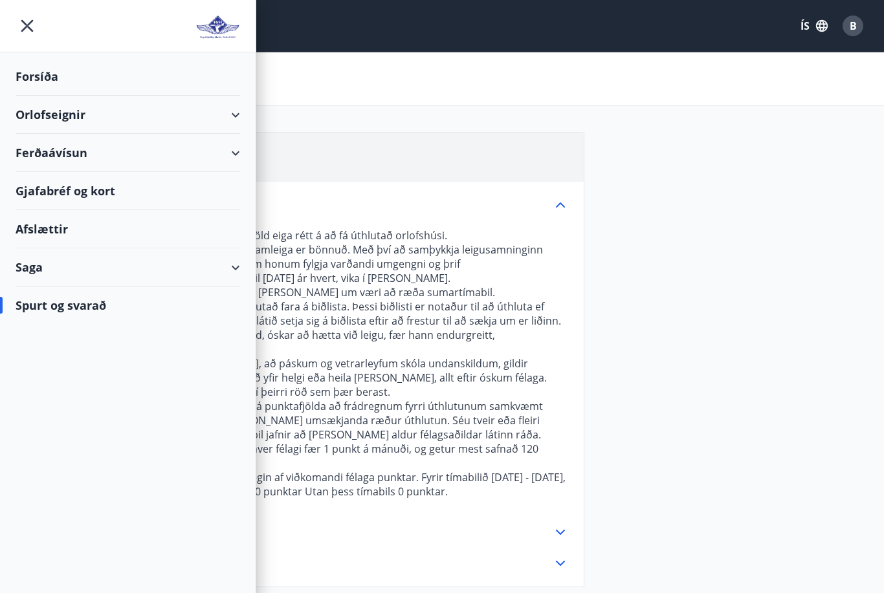
click at [175, 155] on div "Ferðaávísun" at bounding box center [128, 153] width 225 height 38
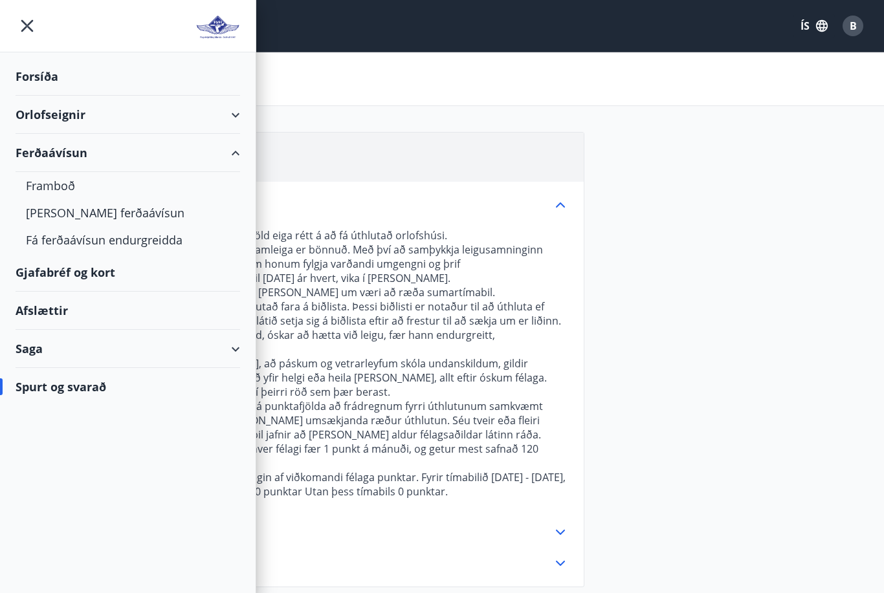
click at [137, 275] on div "Gjafabréf og kort" at bounding box center [128, 273] width 225 height 38
click at [37, 312] on div "Afslættir" at bounding box center [128, 311] width 225 height 38
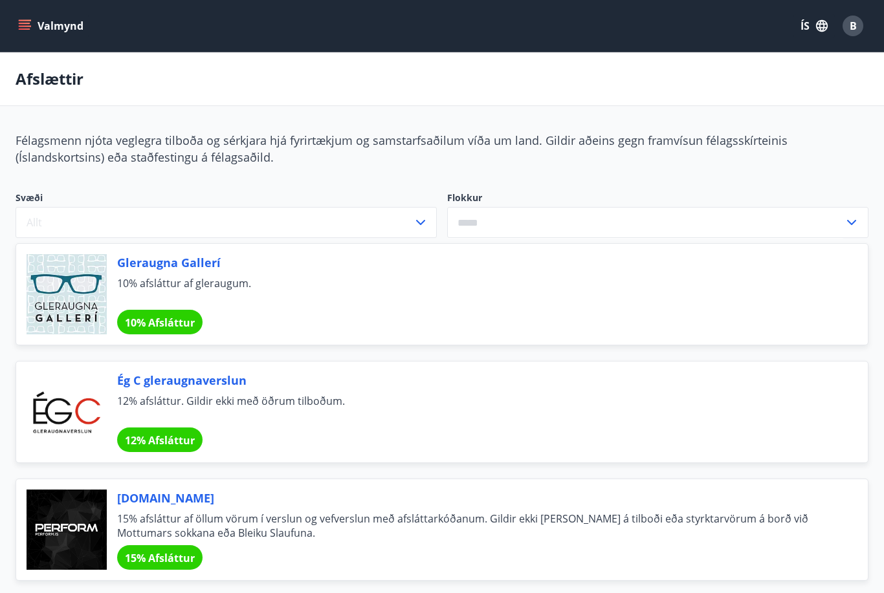
click at [21, 21] on icon "menu" at bounding box center [24, 25] width 13 height 13
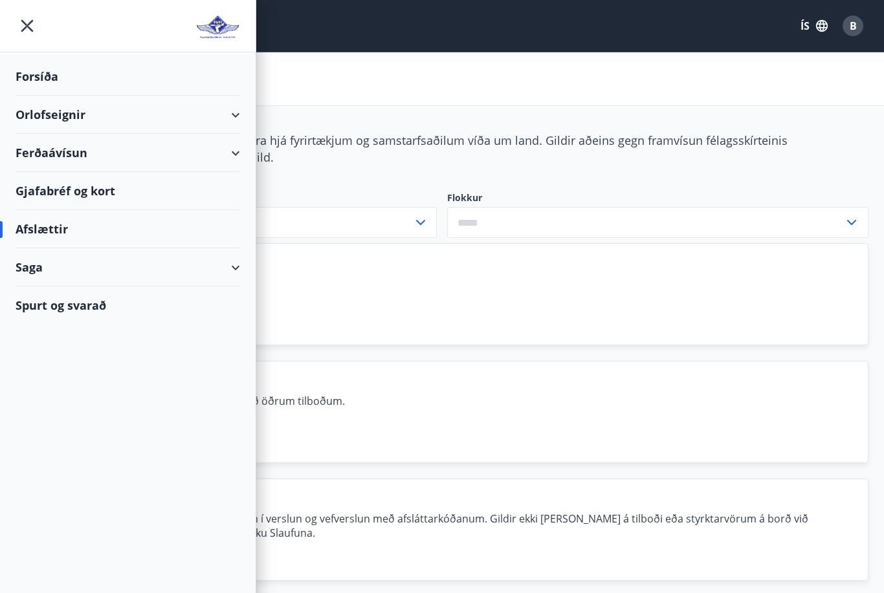
click at [178, 148] on div "Ferðaávísun" at bounding box center [128, 153] width 225 height 38
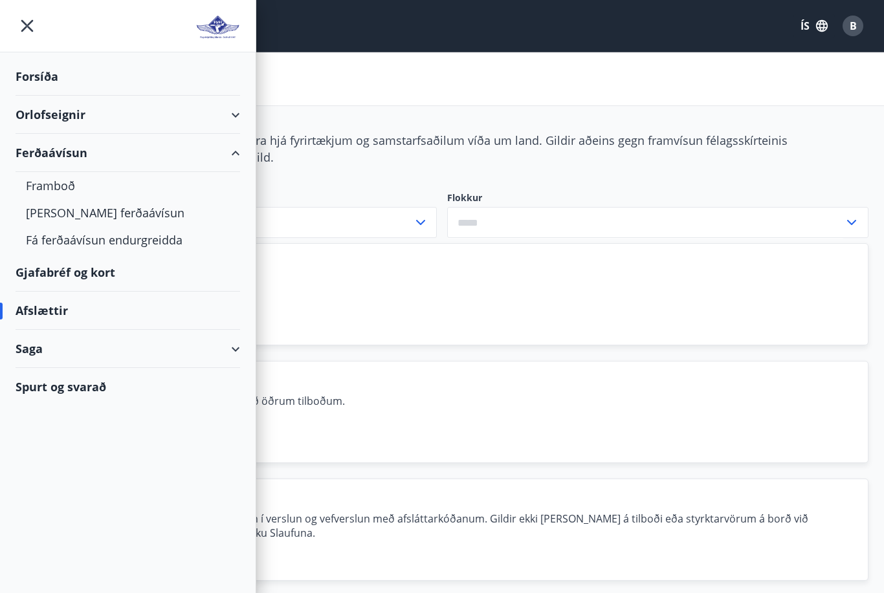
click at [126, 217] on div "Kaupa ferðaávísun" at bounding box center [128, 212] width 204 height 27
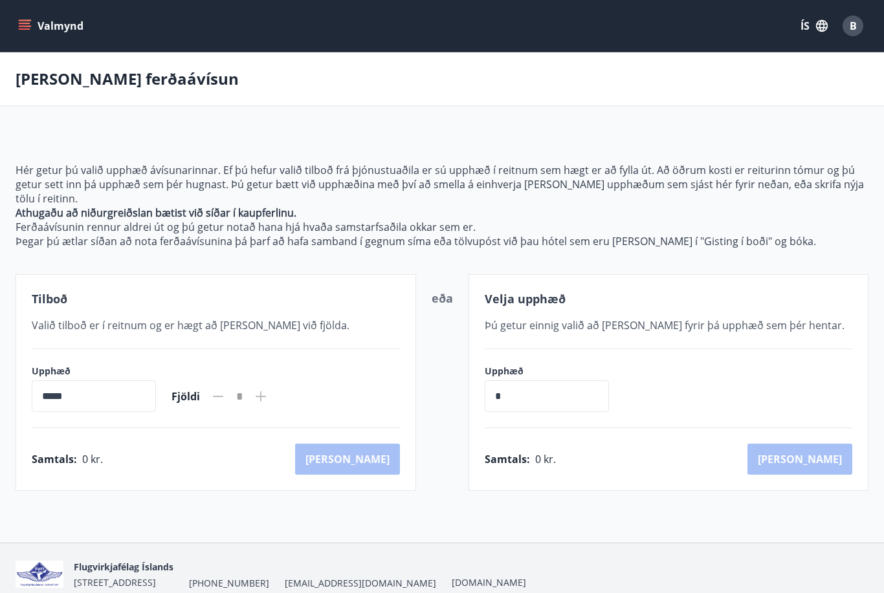
click at [603, 402] on input "*" at bounding box center [547, 397] width 124 height 32
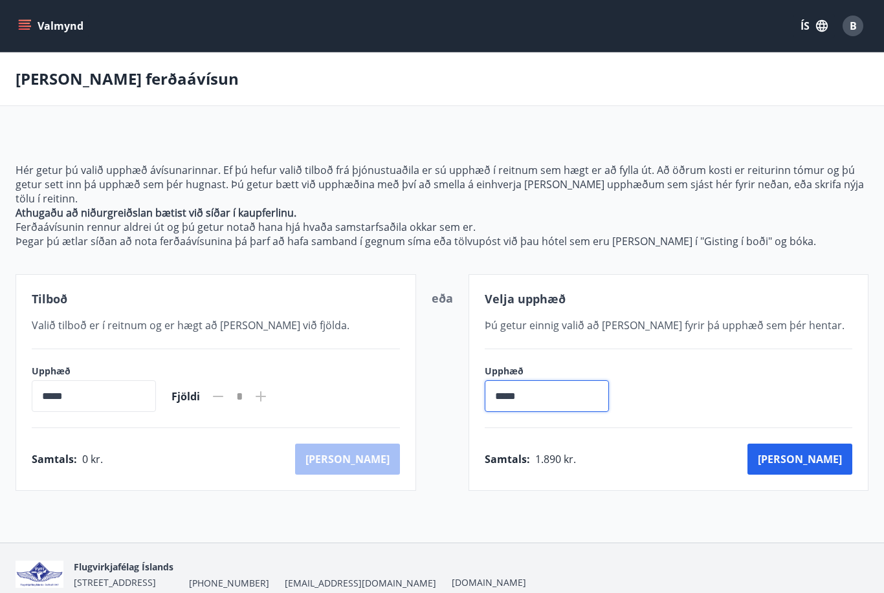
type input "******"
click at [839, 460] on button "Kaup" at bounding box center [799, 459] width 105 height 31
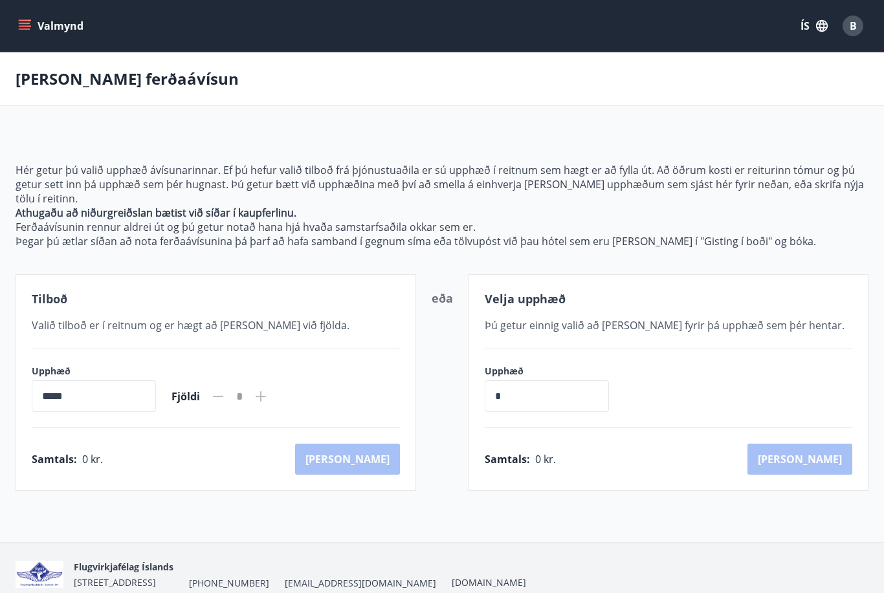
click at [35, 26] on button "Valmynd" at bounding box center [52, 25] width 73 height 23
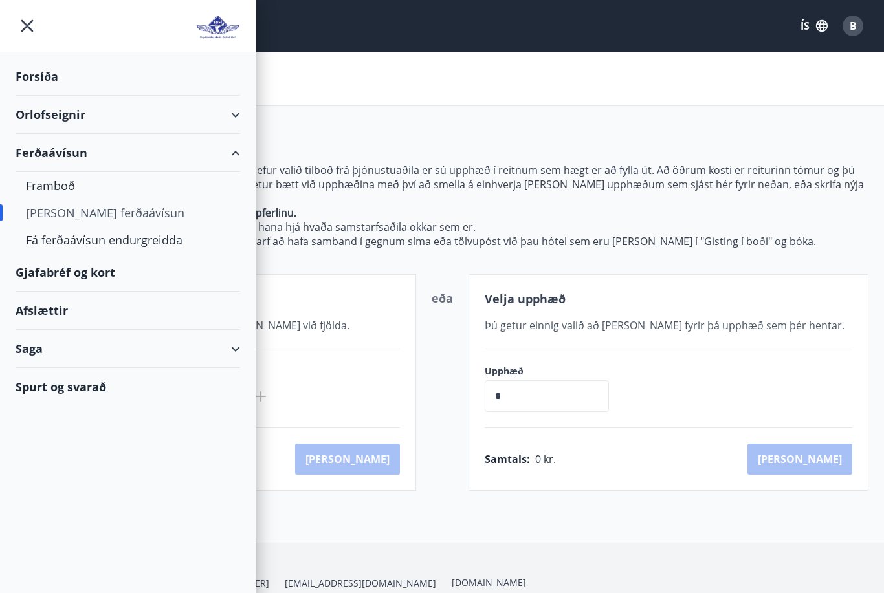
click at [41, 178] on div "Framboð" at bounding box center [128, 185] width 204 height 27
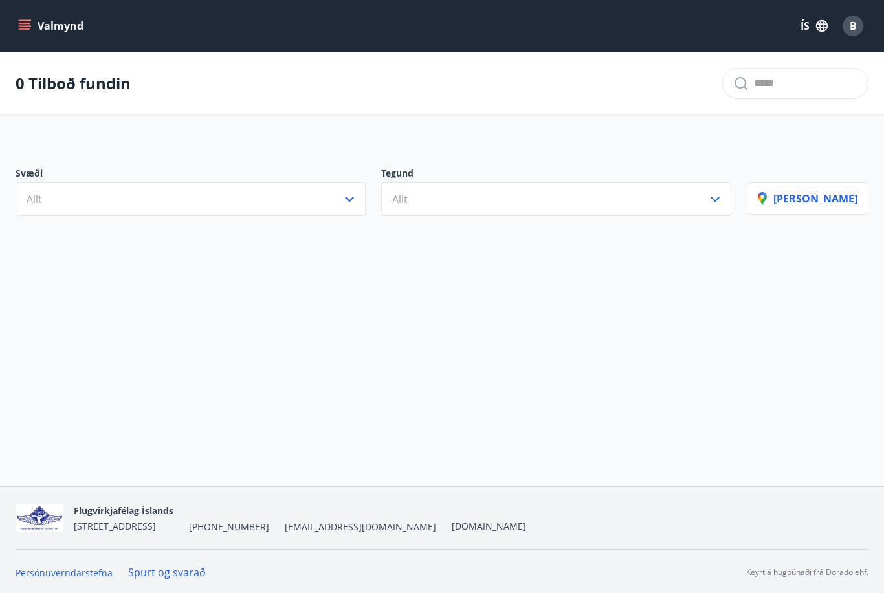
click at [357, 202] on icon "button" at bounding box center [350, 200] width 16 height 16
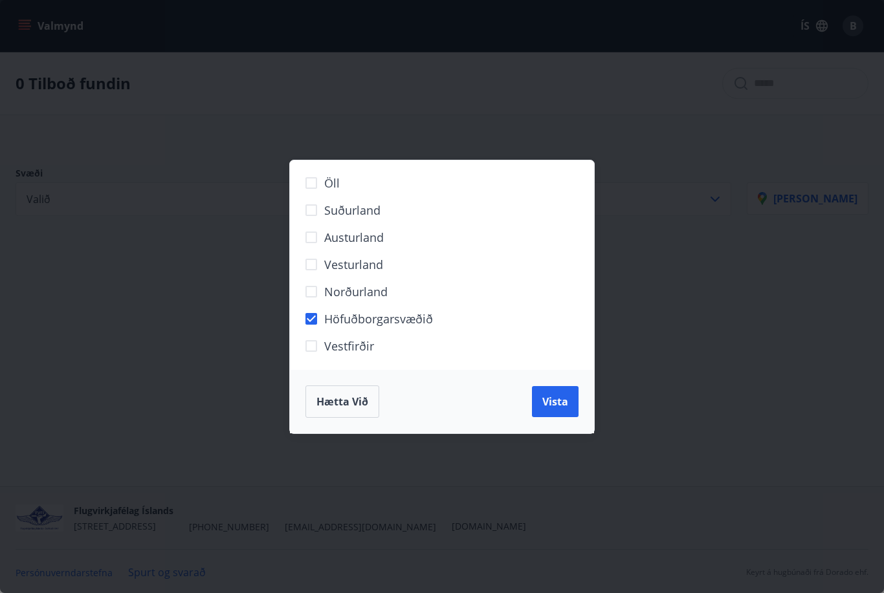
click at [561, 406] on span "Vista" at bounding box center [555, 402] width 26 height 14
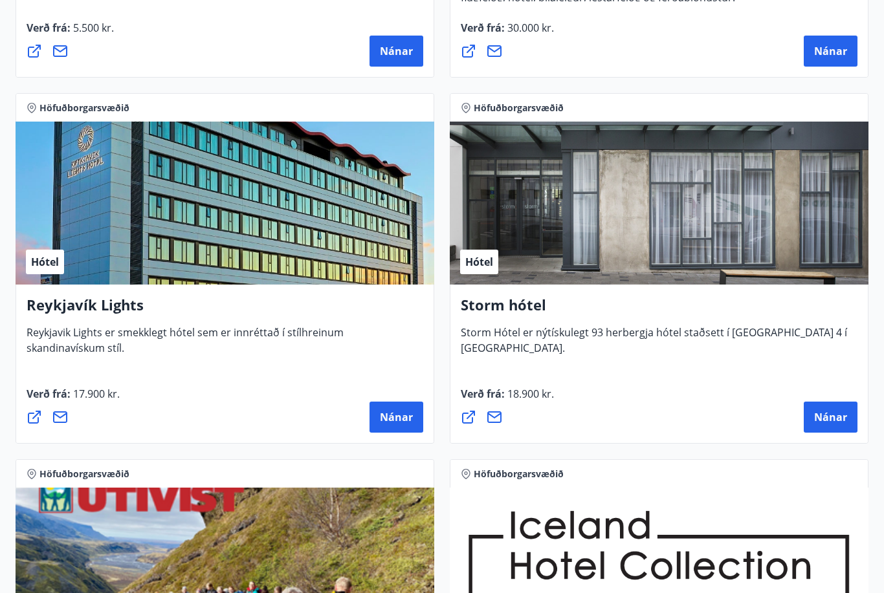
scroll to position [579, 0]
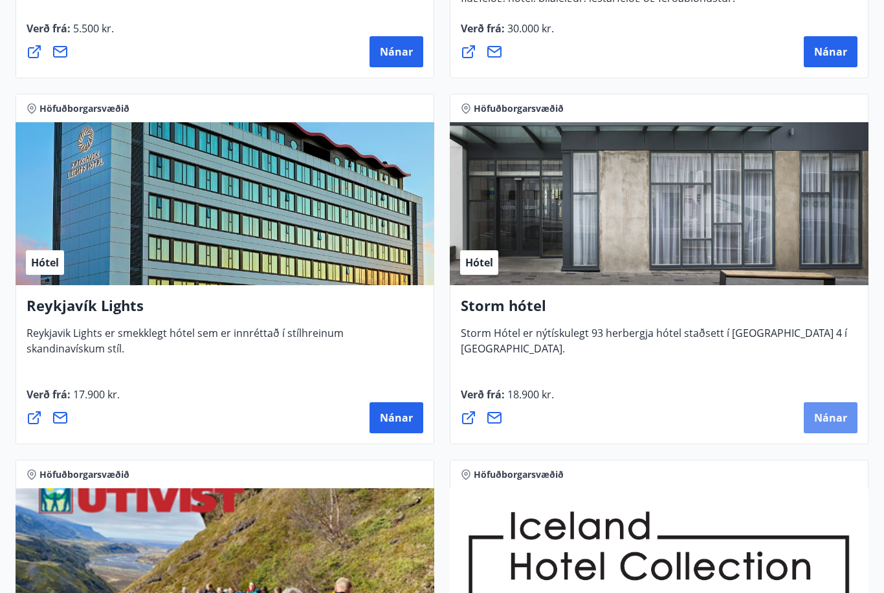
click at [825, 416] on span "Nánar" at bounding box center [830, 419] width 33 height 14
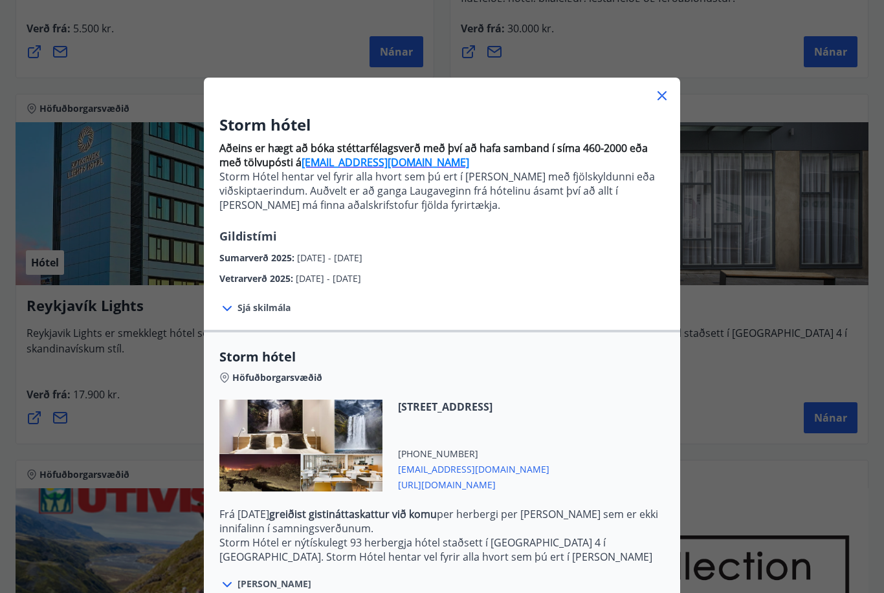
click at [232, 307] on icon at bounding box center [227, 309] width 16 height 16
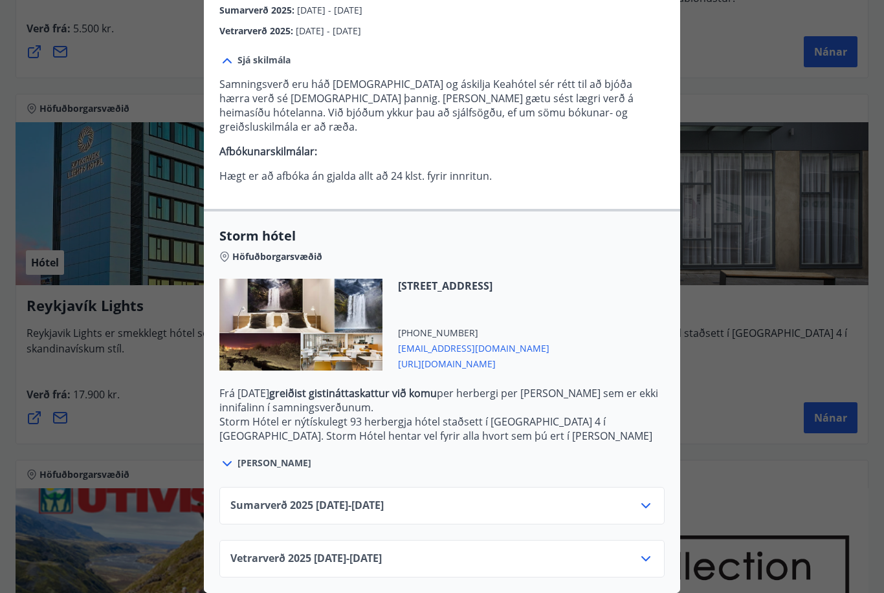
scroll to position [248, 0]
click at [748, 205] on div "Storm hótel Aðeins er hægt að bóka stéttarfélagsverð með því að hafa samband í …" at bounding box center [442, 48] width 884 height 593
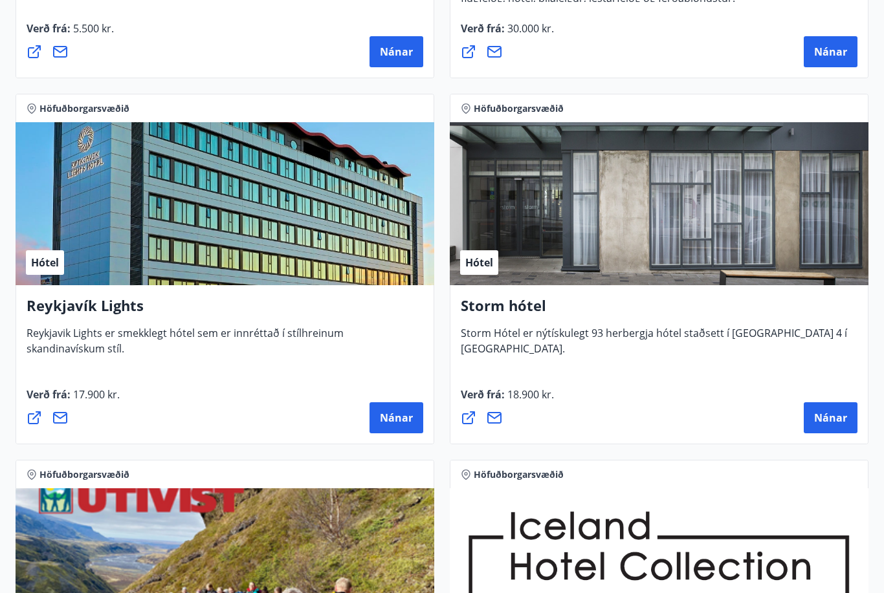
click at [470, 419] on icon at bounding box center [469, 418] width 16 height 16
click at [833, 417] on span "Nánar" at bounding box center [830, 418] width 33 height 14
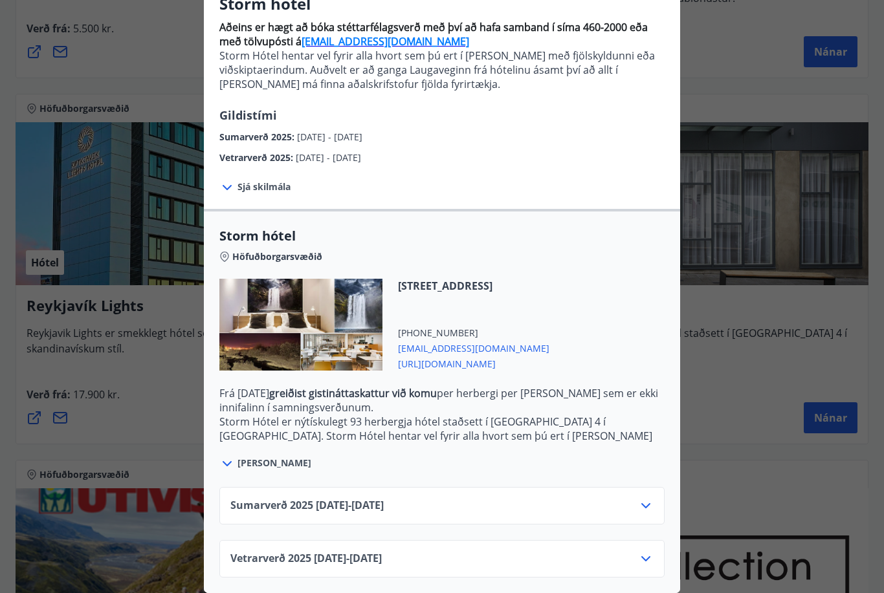
scroll to position [121, 0]
click at [650, 564] on icon at bounding box center [646, 559] width 16 height 16
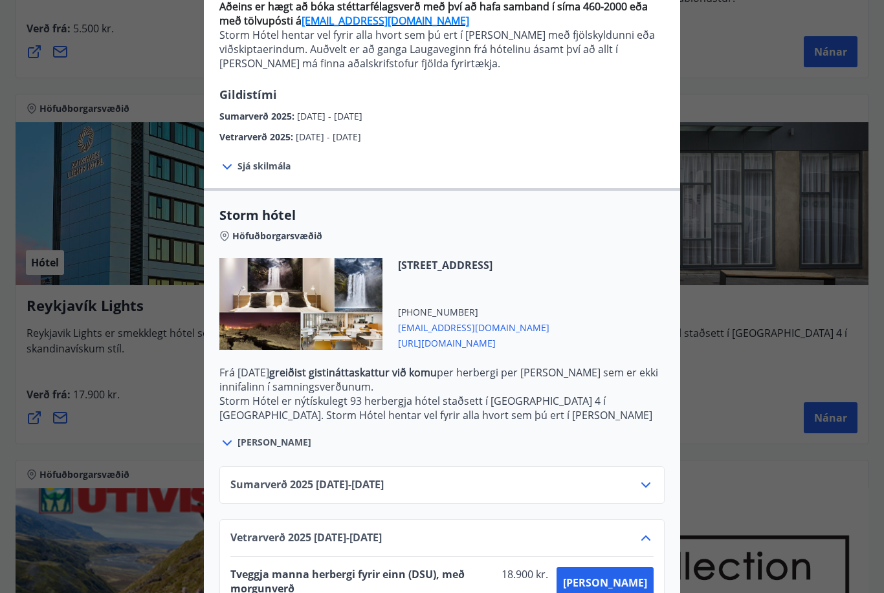
scroll to position [142, 0]
click at [228, 444] on icon at bounding box center [227, 443] width 9 height 5
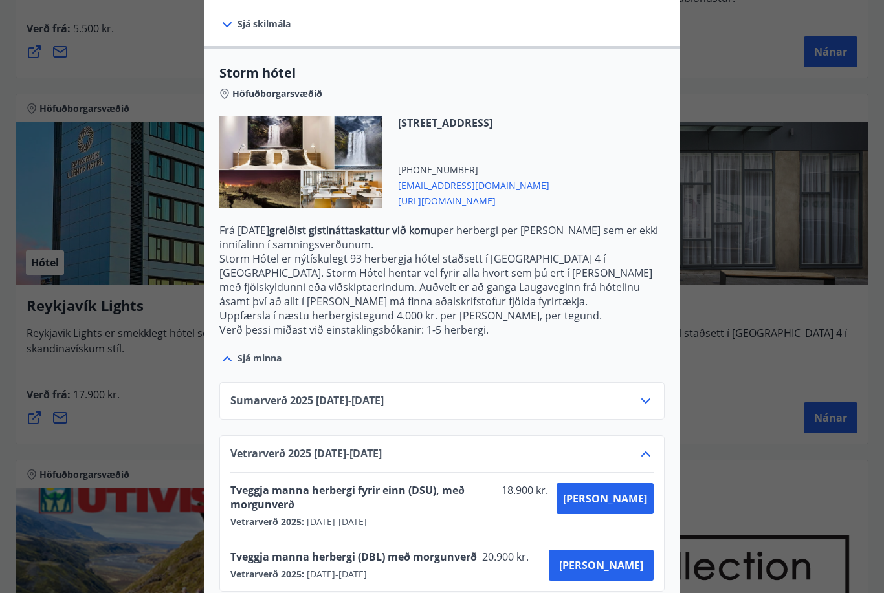
scroll to position [284, 0]
click at [856, 474] on div at bounding box center [442, 296] width 884 height 593
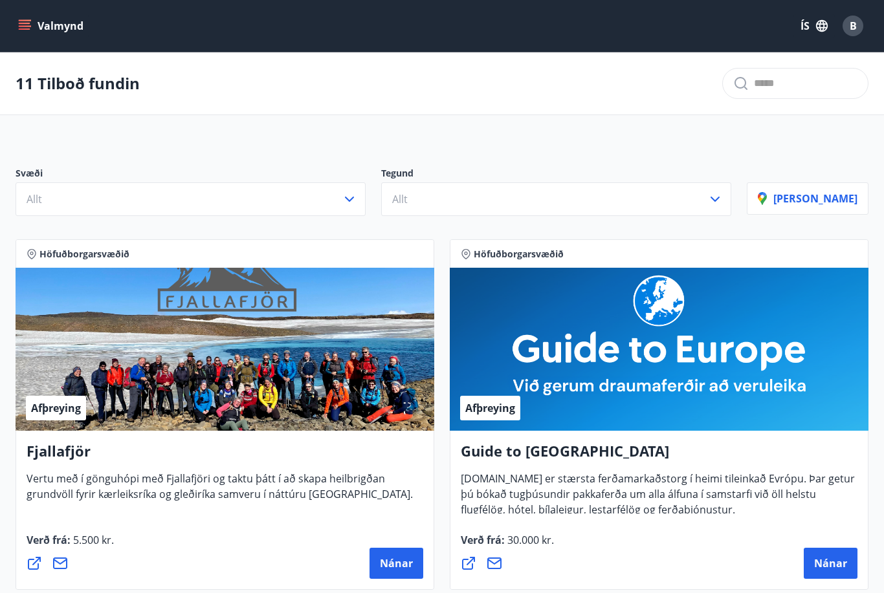
click at [32, 23] on button "Valmynd" at bounding box center [52, 25] width 73 height 23
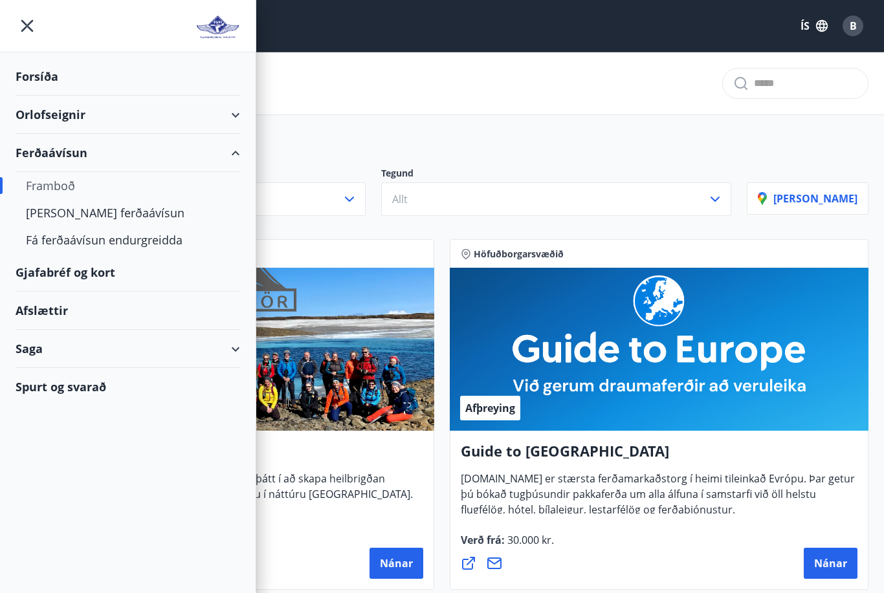
click at [67, 189] on div "Framboð" at bounding box center [128, 185] width 204 height 27
click at [58, 187] on div "Framboð" at bounding box center [128, 185] width 204 height 27
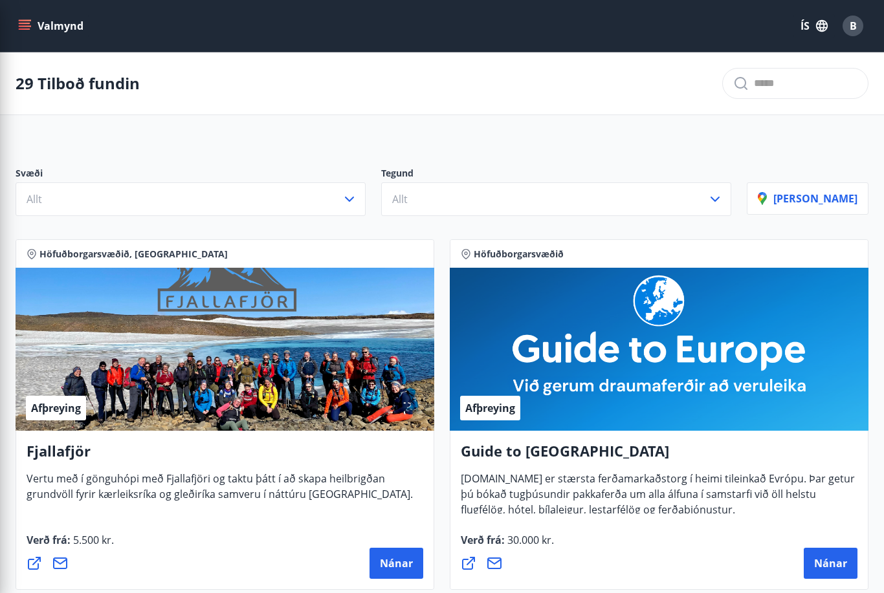
click at [323, 93] on div "29 Tilboð fundin" at bounding box center [442, 83] width 884 height 63
click at [357, 197] on icon "button" at bounding box center [350, 200] width 16 height 16
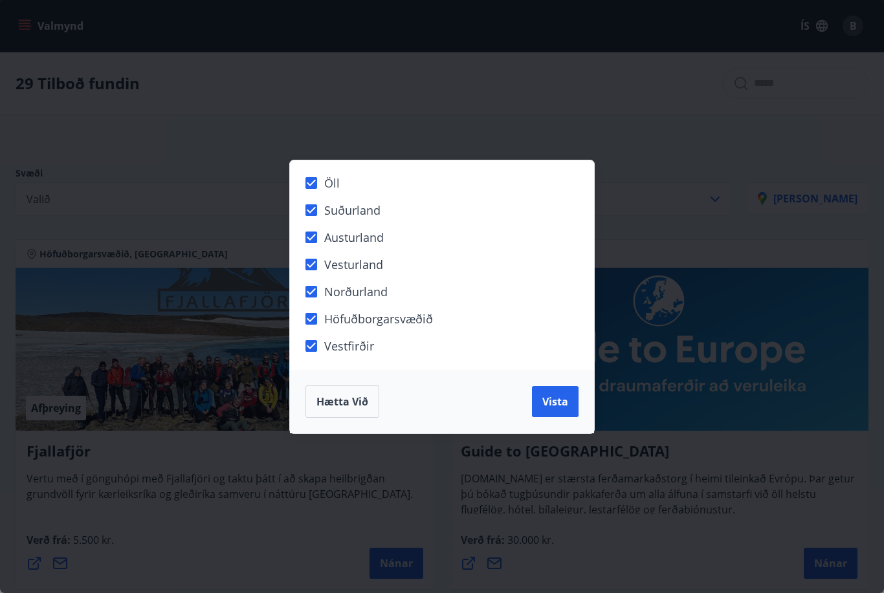
click at [560, 402] on span "Vista" at bounding box center [555, 402] width 26 height 14
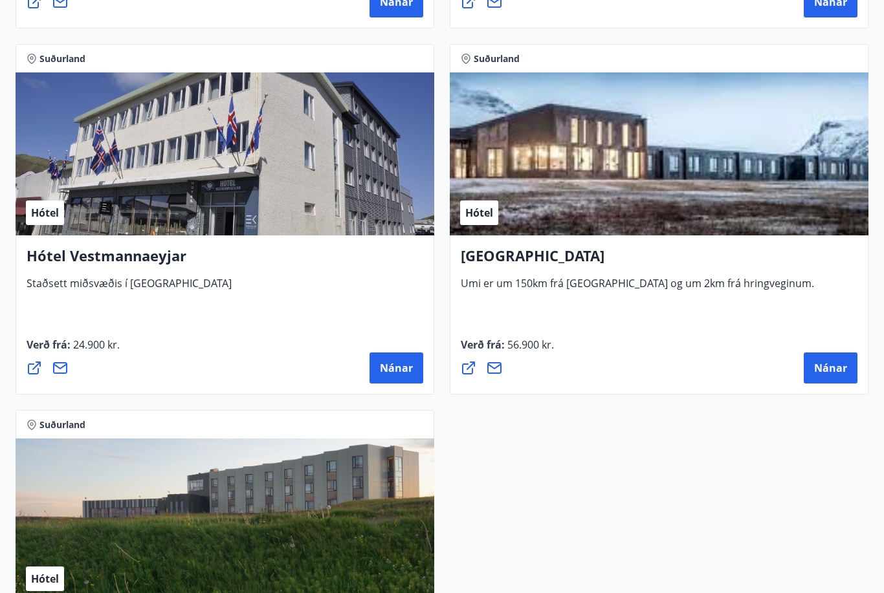
scroll to position [5025, 0]
click at [833, 364] on span "Nánar" at bounding box center [830, 368] width 33 height 14
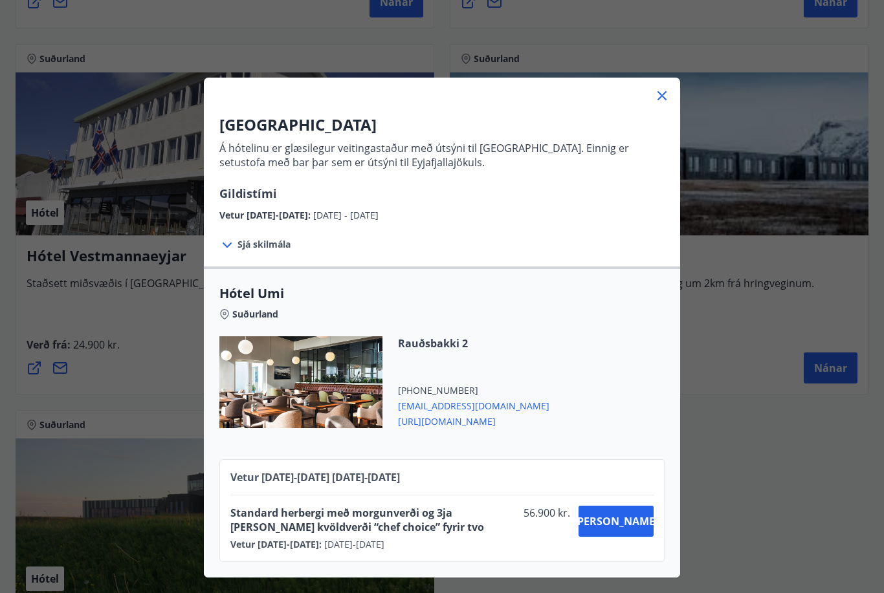
click at [253, 247] on span "Sjá skilmála" at bounding box center [264, 244] width 53 height 13
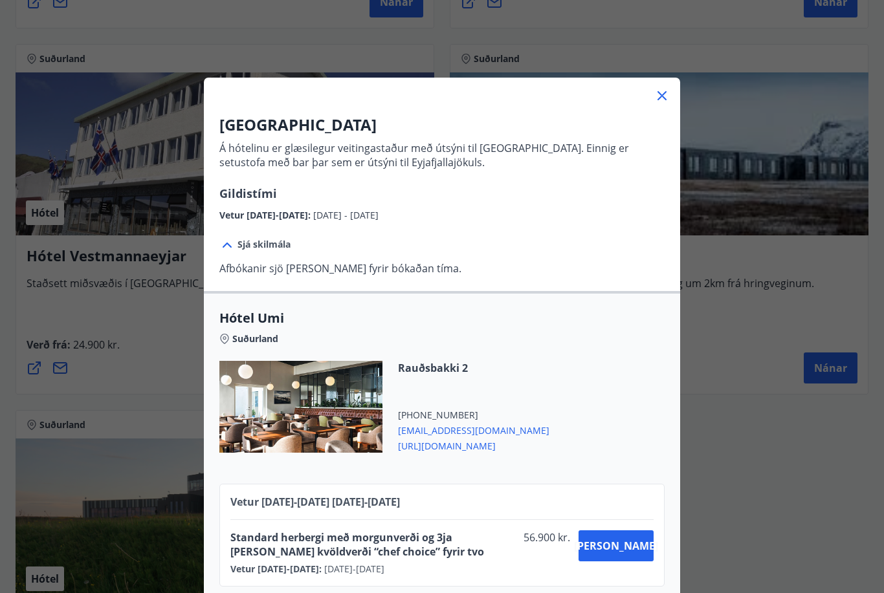
click at [229, 236] on div at bounding box center [228, 244] width 18 height 17
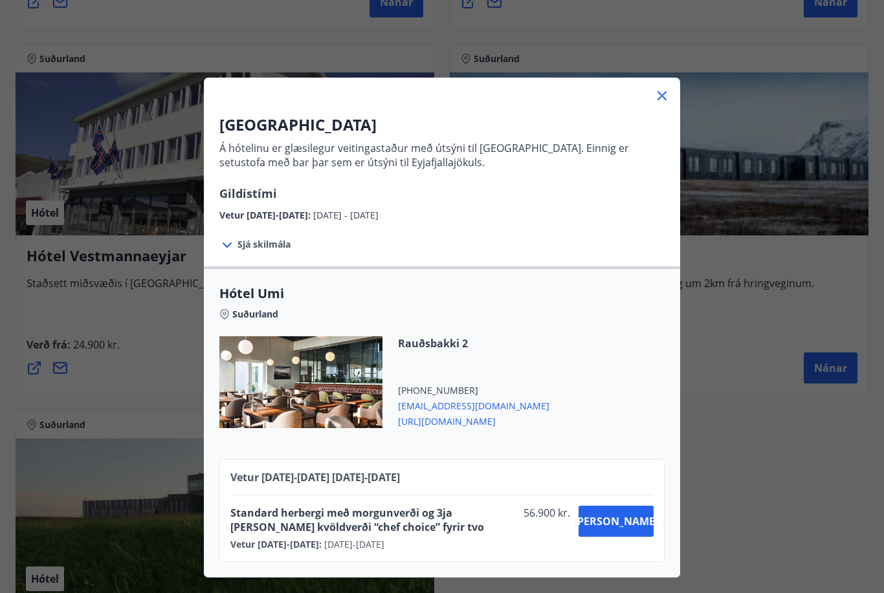
click at [807, 475] on div "UMI Hotel Á hótelinu er glæsilegur veitingastaður með útsýni til Vestmannaeyja.…" at bounding box center [442, 296] width 884 height 593
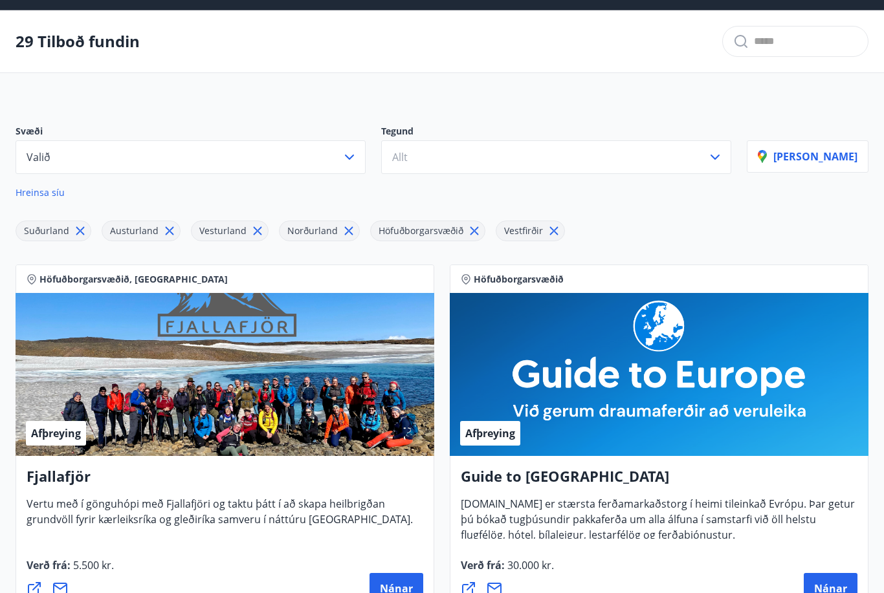
scroll to position [0, 0]
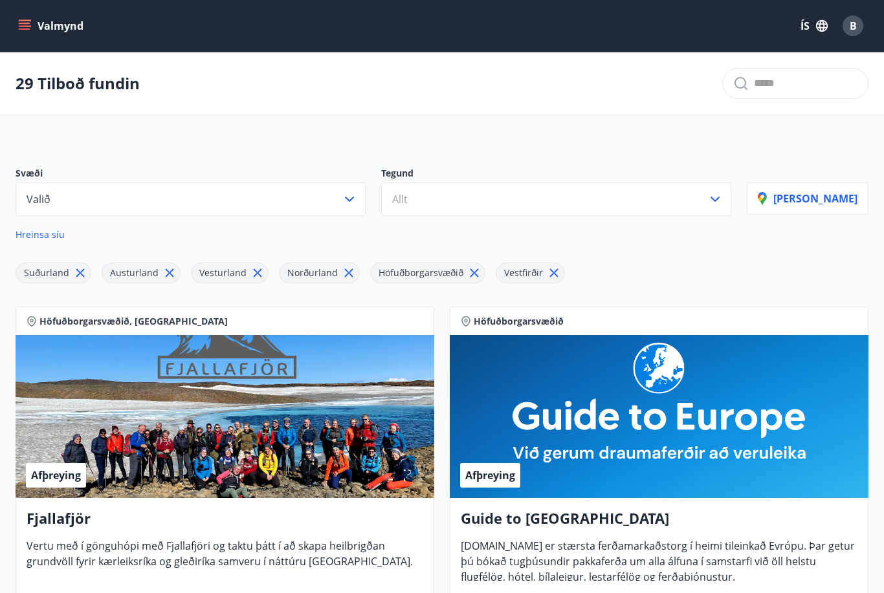
click at [28, 27] on icon "menu" at bounding box center [24, 25] width 13 height 13
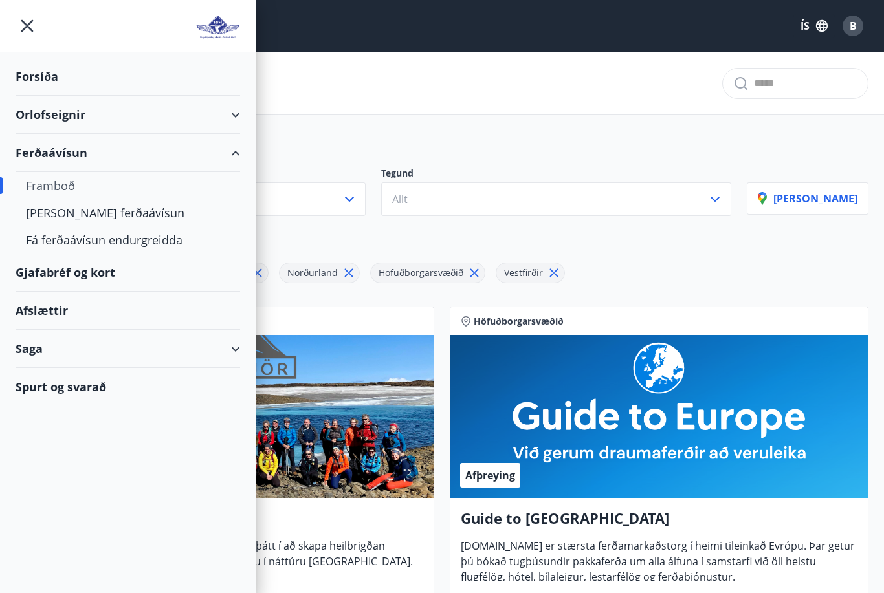
click at [63, 210] on div "Kaupa ferðaávísun" at bounding box center [128, 212] width 204 height 27
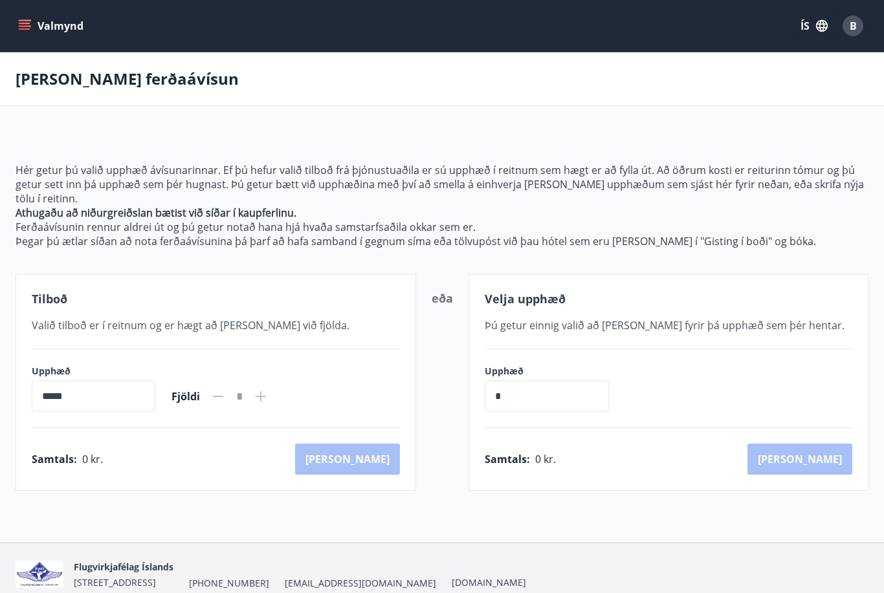
click at [866, 357] on div "Velja upphæð Þú getur einnig valið að kaupa fyrir þá upphæð sem þér hentar. Upp…" at bounding box center [669, 382] width 401 height 217
click at [604, 395] on input "*" at bounding box center [547, 397] width 124 height 32
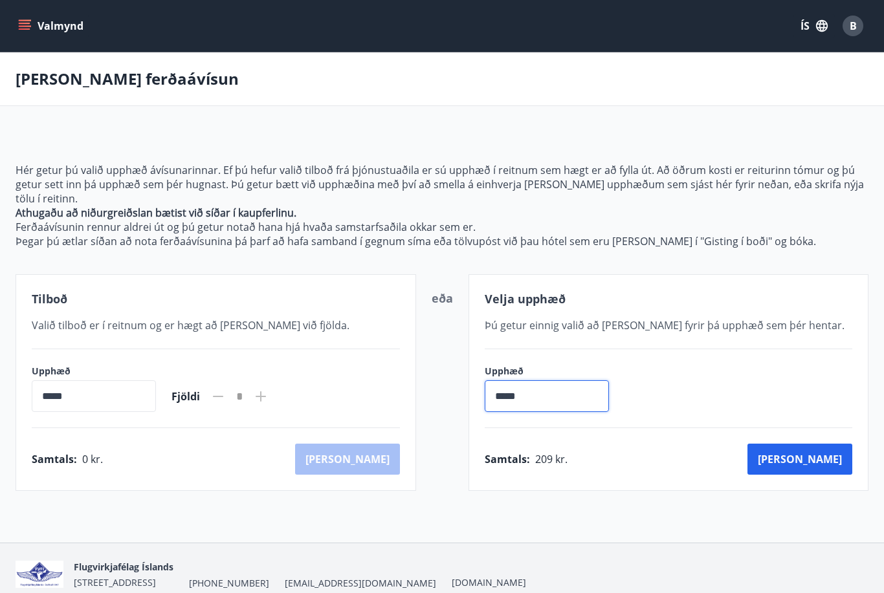
type input "******"
click at [827, 461] on button "Kaup" at bounding box center [799, 459] width 105 height 31
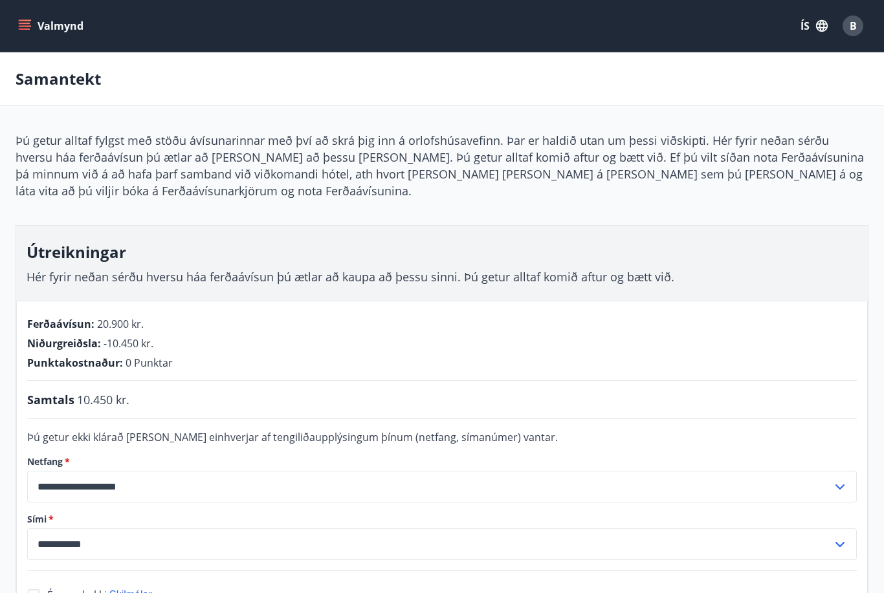
click at [34, 31] on button "Valmynd" at bounding box center [52, 25] width 73 height 23
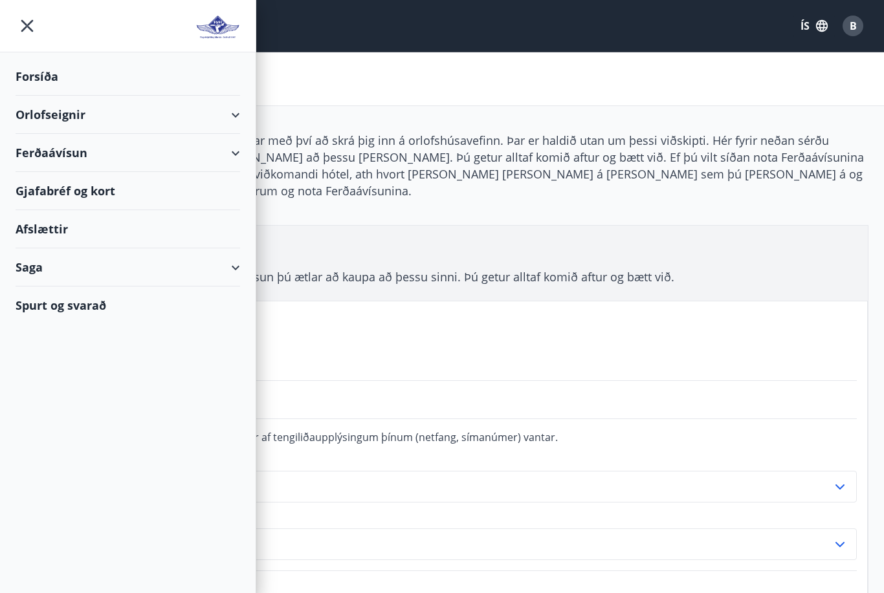
click at [28, 78] on div "Forsíða" at bounding box center [128, 77] width 225 height 38
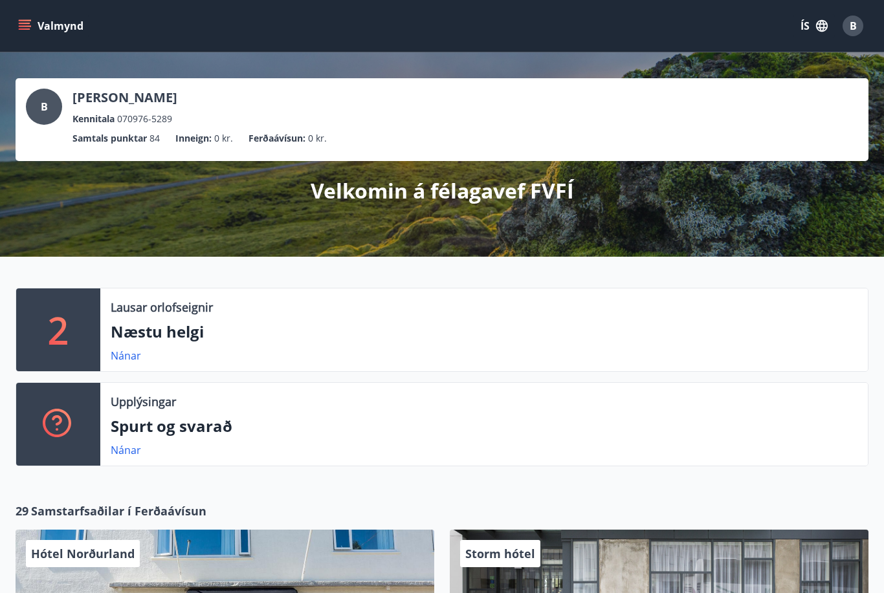
click at [116, 134] on p "Samtals punktar" at bounding box center [109, 138] width 74 height 14
click at [27, 26] on icon "menu" at bounding box center [26, 25] width 14 height 1
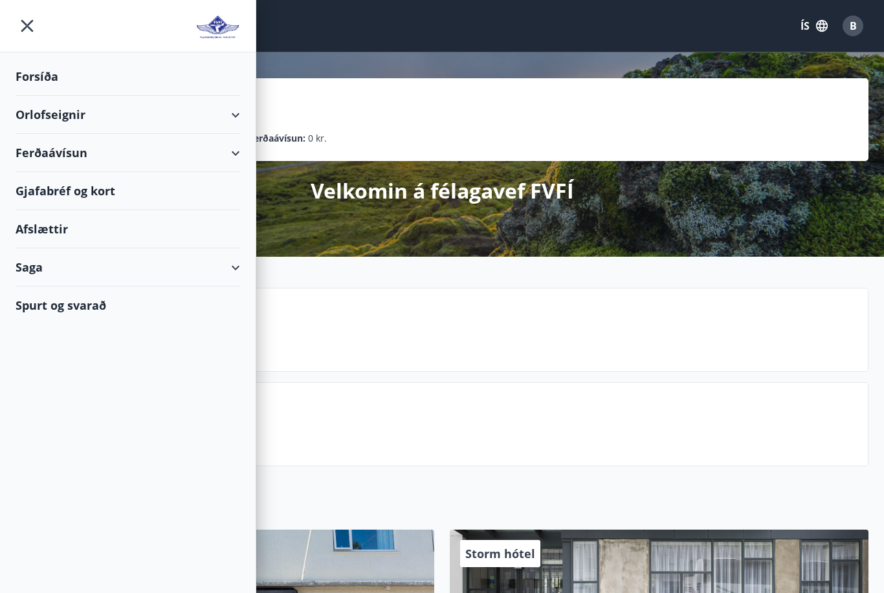
click at [231, 267] on div "Saga" at bounding box center [128, 268] width 225 height 38
click at [43, 387] on div "Punktar" at bounding box center [128, 381] width 204 height 27
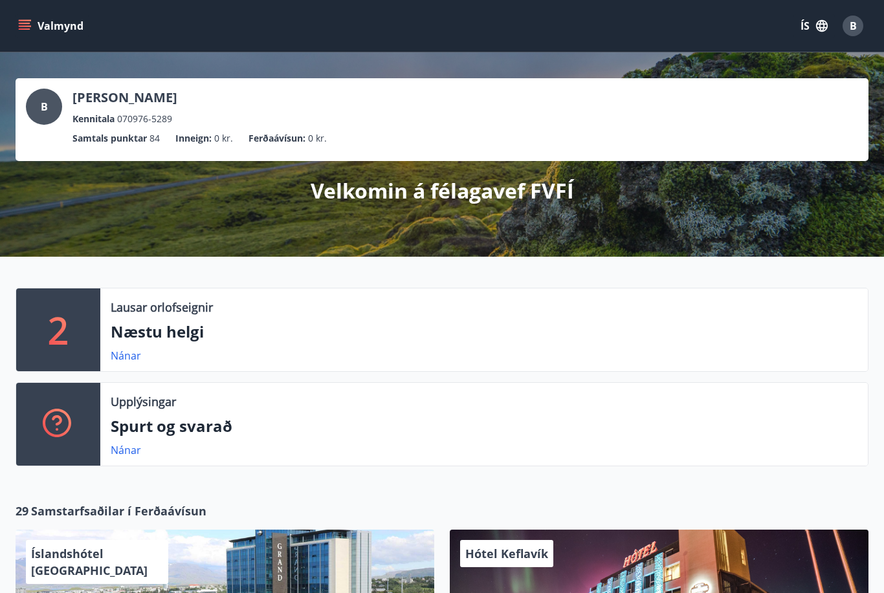
click at [825, 461] on div "Upplýsingar Spurt og svarað Nánar" at bounding box center [484, 424] width 768 height 83
click at [24, 32] on icon "menu" at bounding box center [24, 25] width 13 height 13
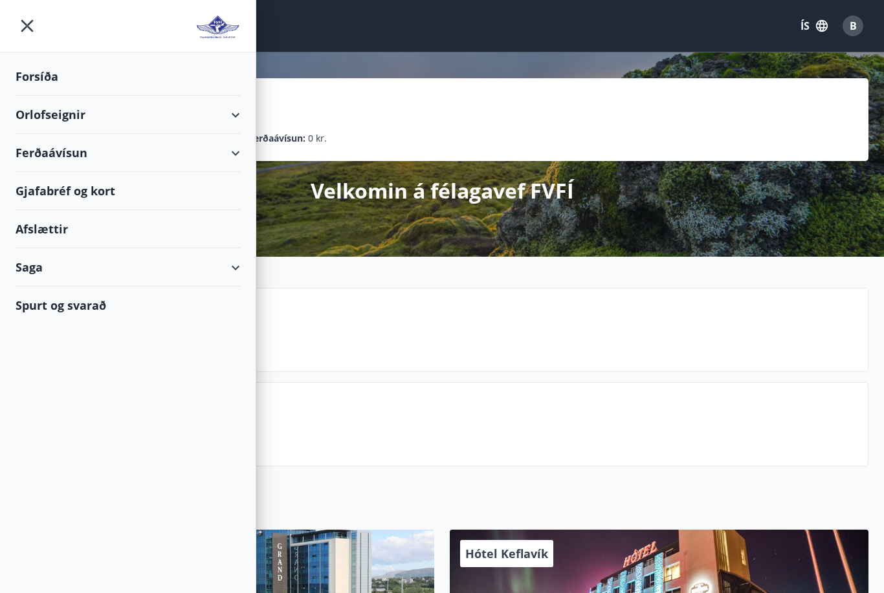
click at [234, 271] on div "Saga" at bounding box center [128, 268] width 225 height 38
click at [43, 411] on div "Inneign" at bounding box center [128, 408] width 204 height 27
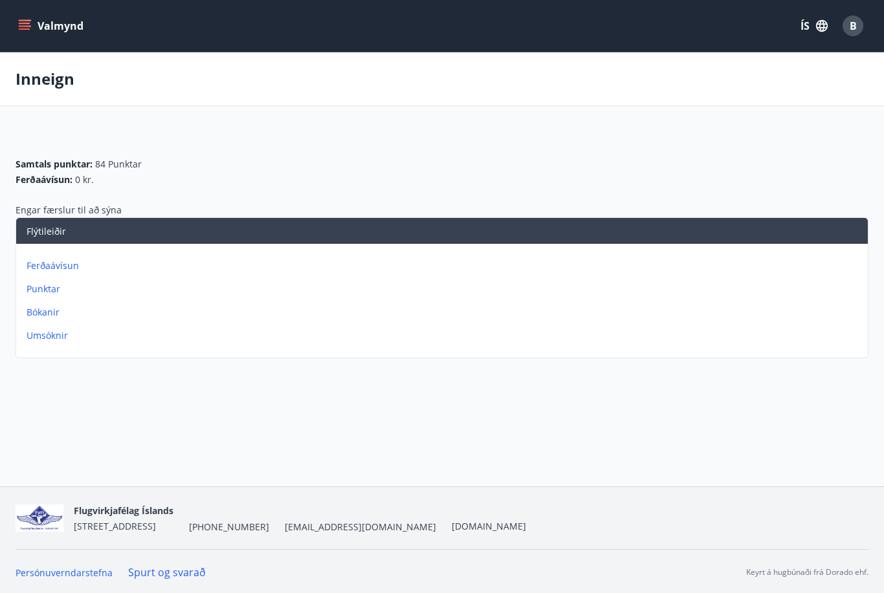
click at [27, 30] on icon "menu" at bounding box center [24, 25] width 13 height 13
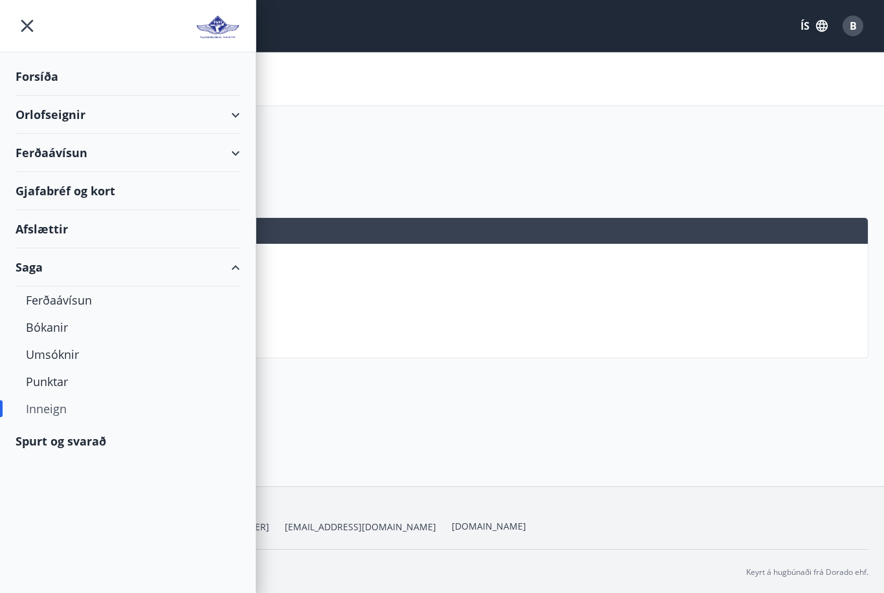
click at [231, 113] on div "Orlofseignir" at bounding box center [128, 115] width 225 height 38
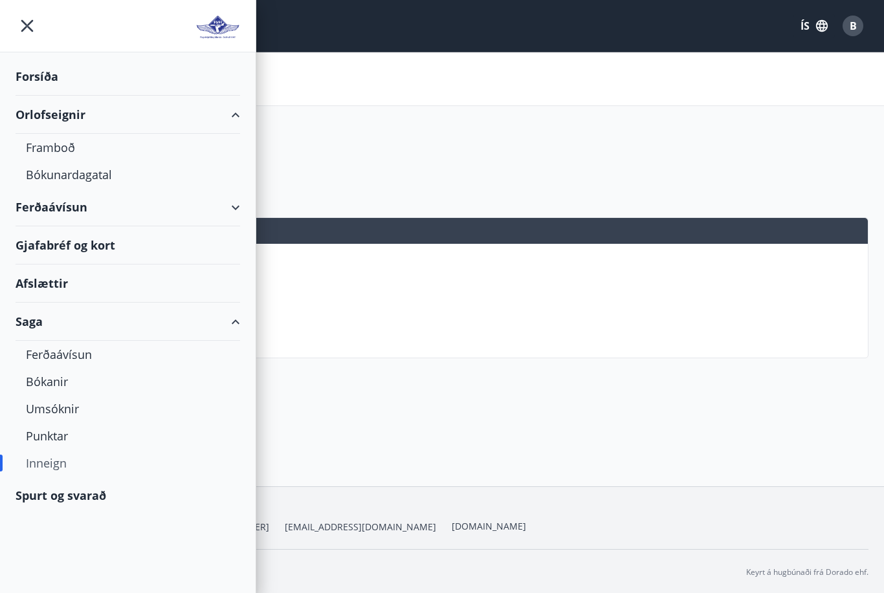
click at [39, 138] on div "Framboð" at bounding box center [128, 147] width 204 height 27
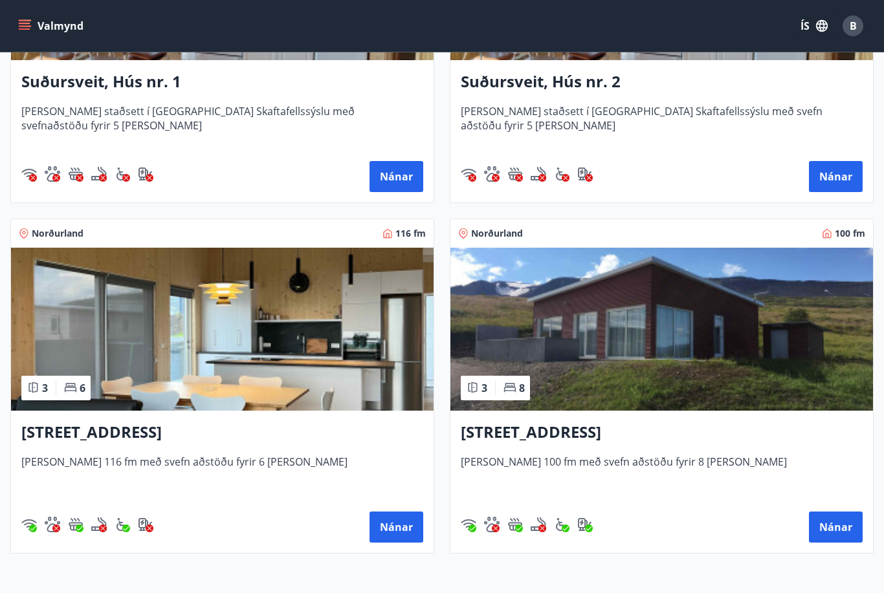
scroll to position [859, 0]
